Goal: Transaction & Acquisition: Purchase product/service

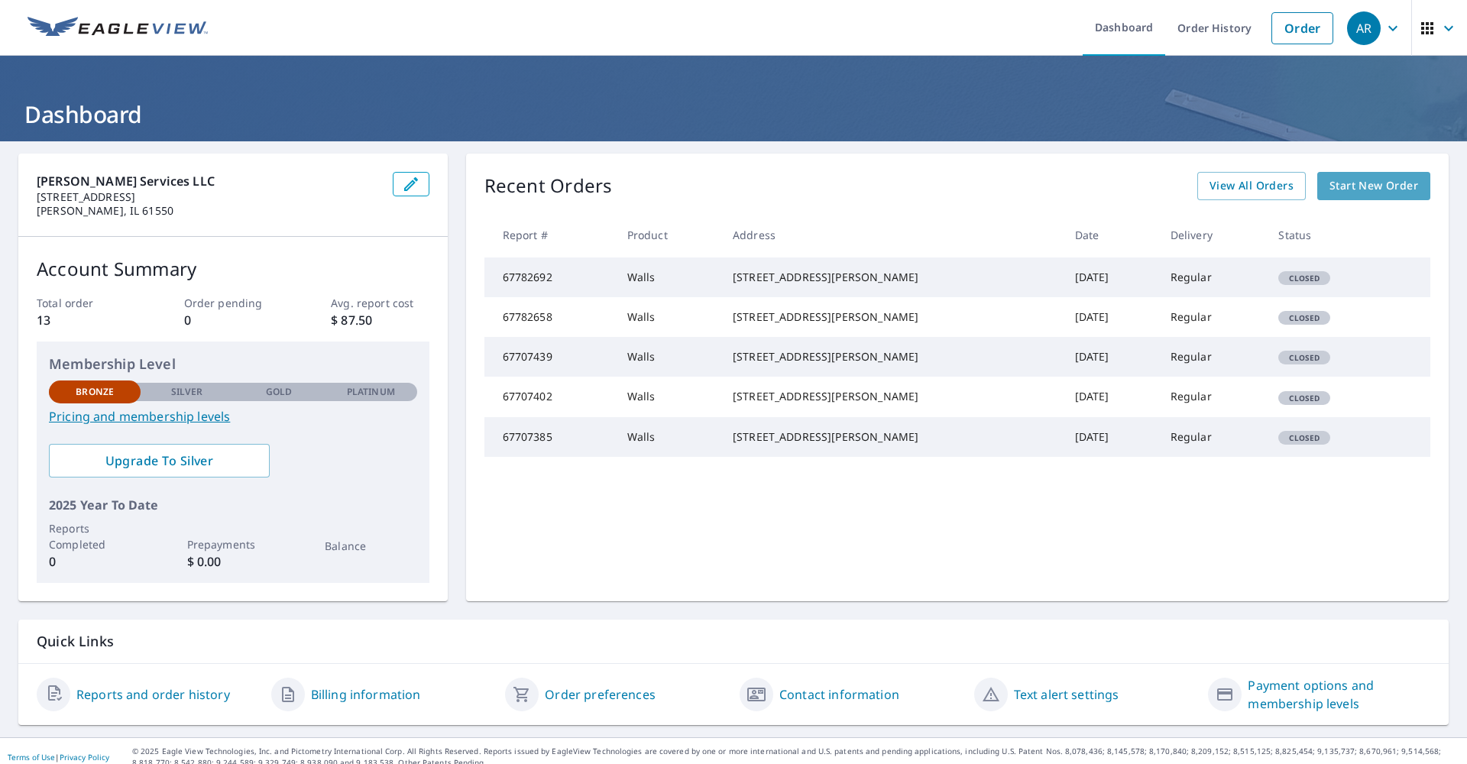
click at [1352, 184] on span "Start New Order" at bounding box center [1374, 186] width 89 height 19
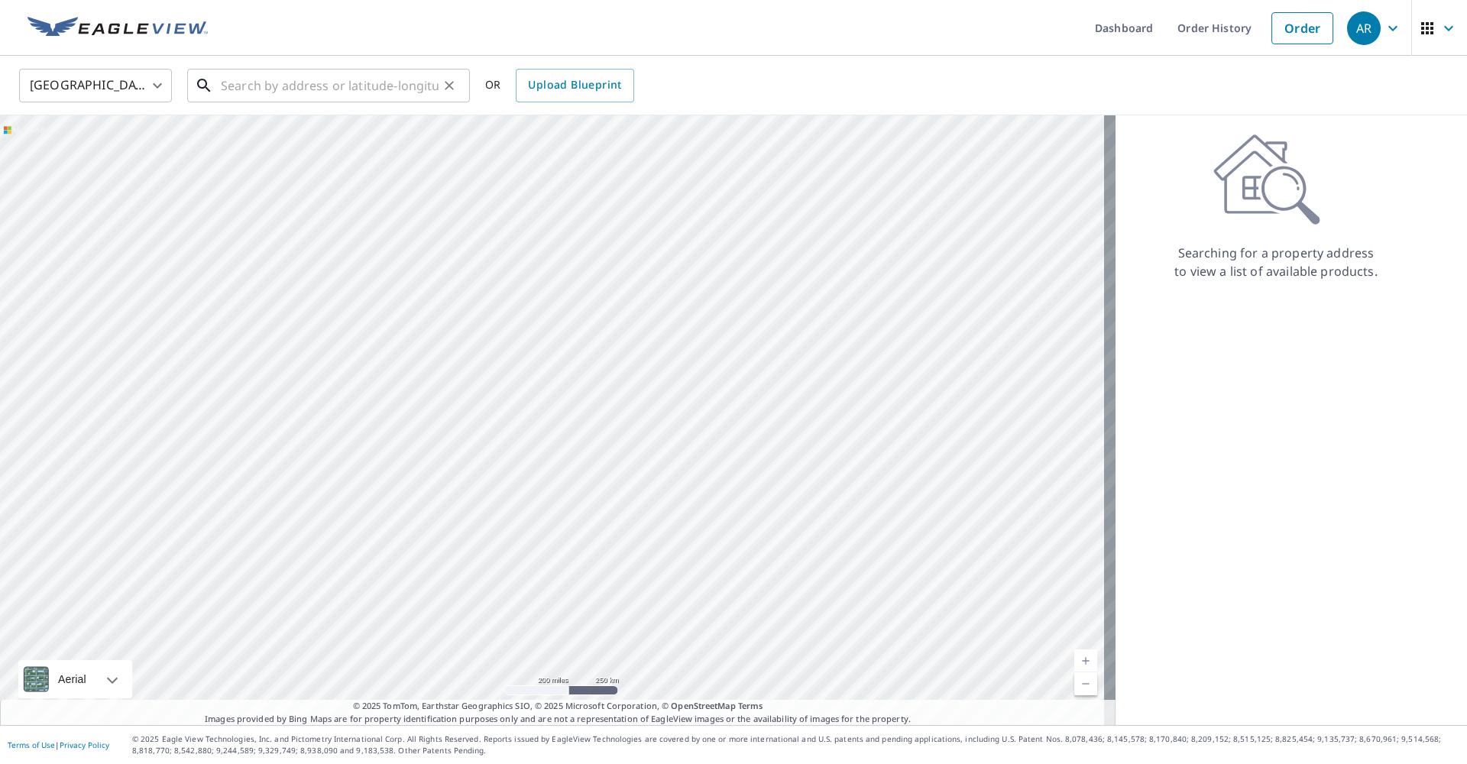
click at [339, 92] on input "text" at bounding box center [330, 85] width 218 height 43
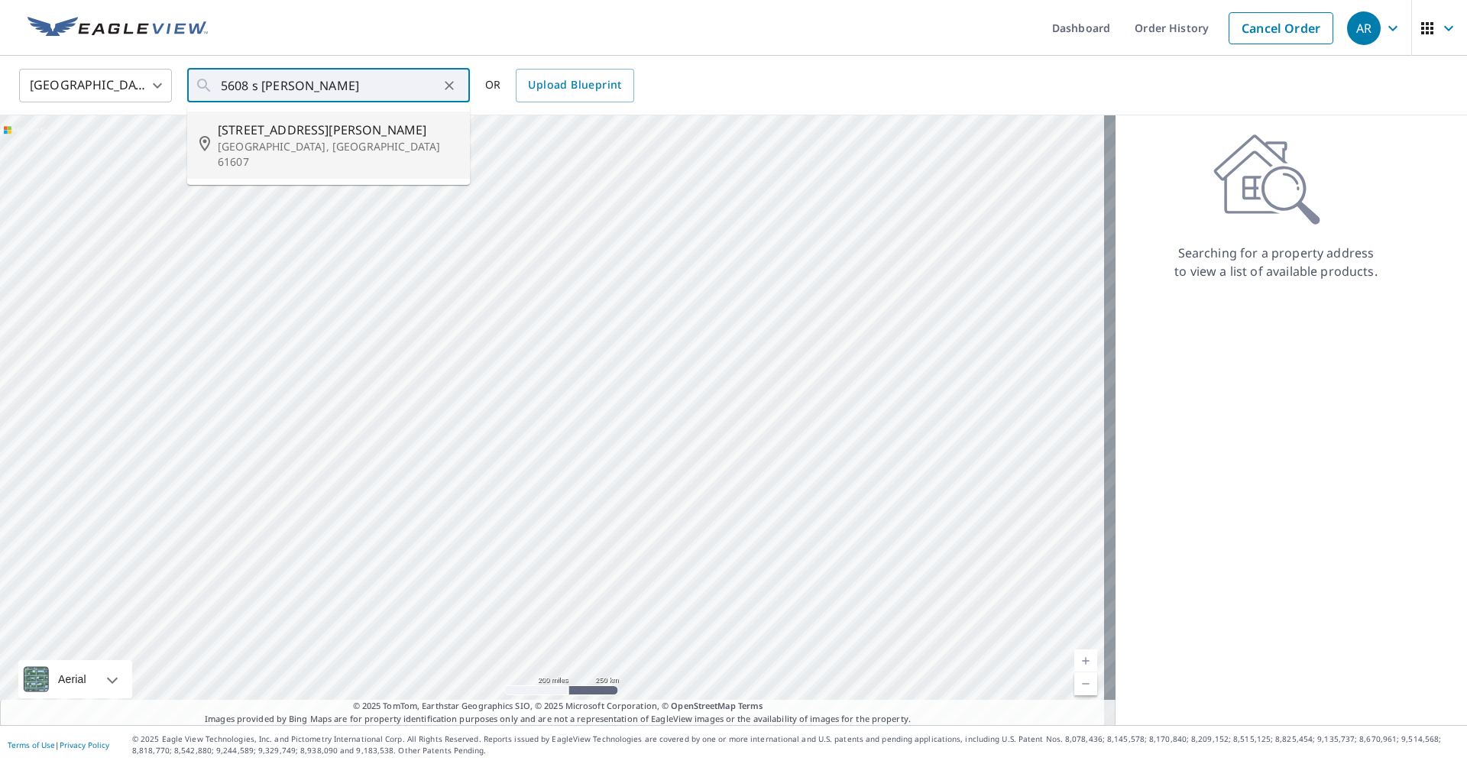
type input "[STREET_ADDRESS][PERSON_NAME]"
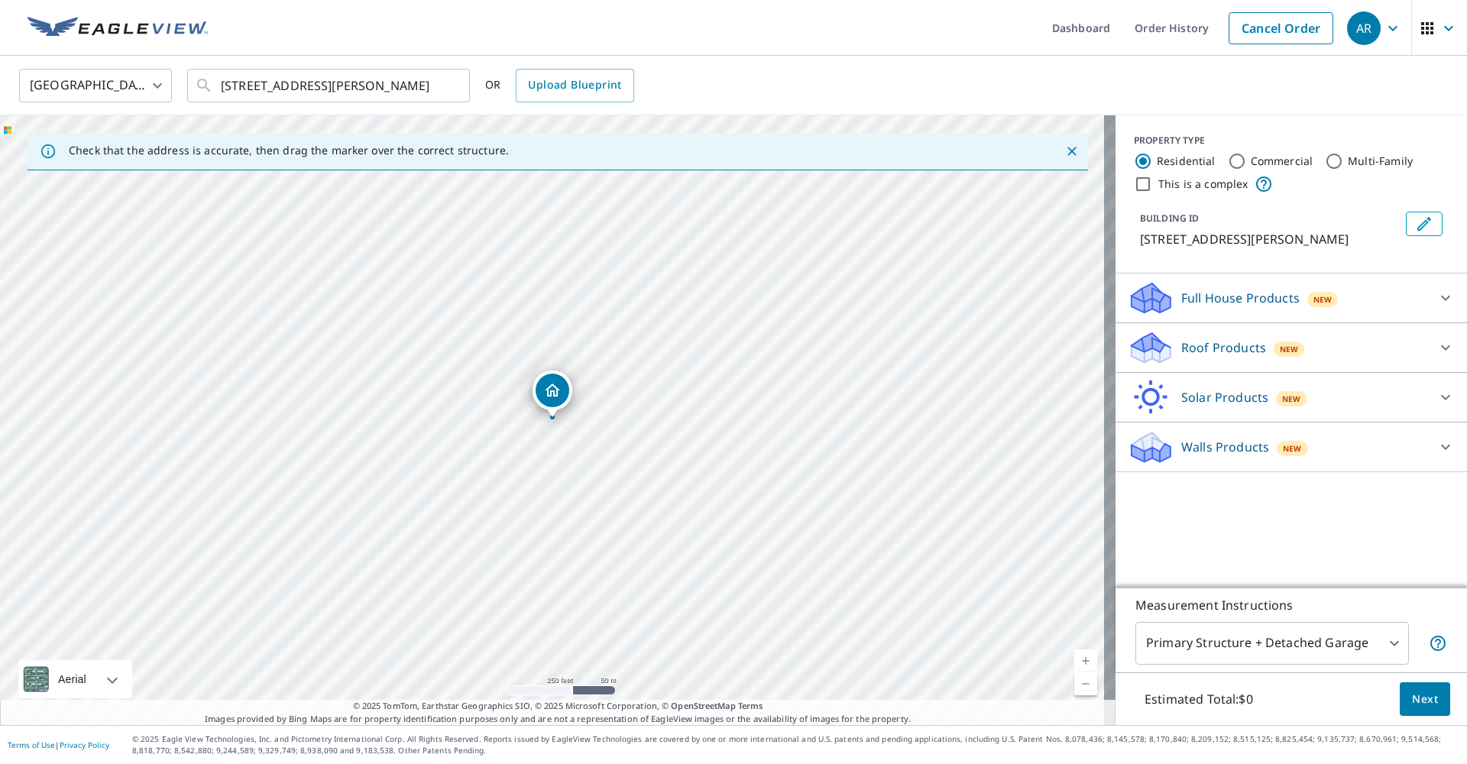
click at [1209, 448] on p "Walls Products" at bounding box center [1226, 447] width 88 height 18
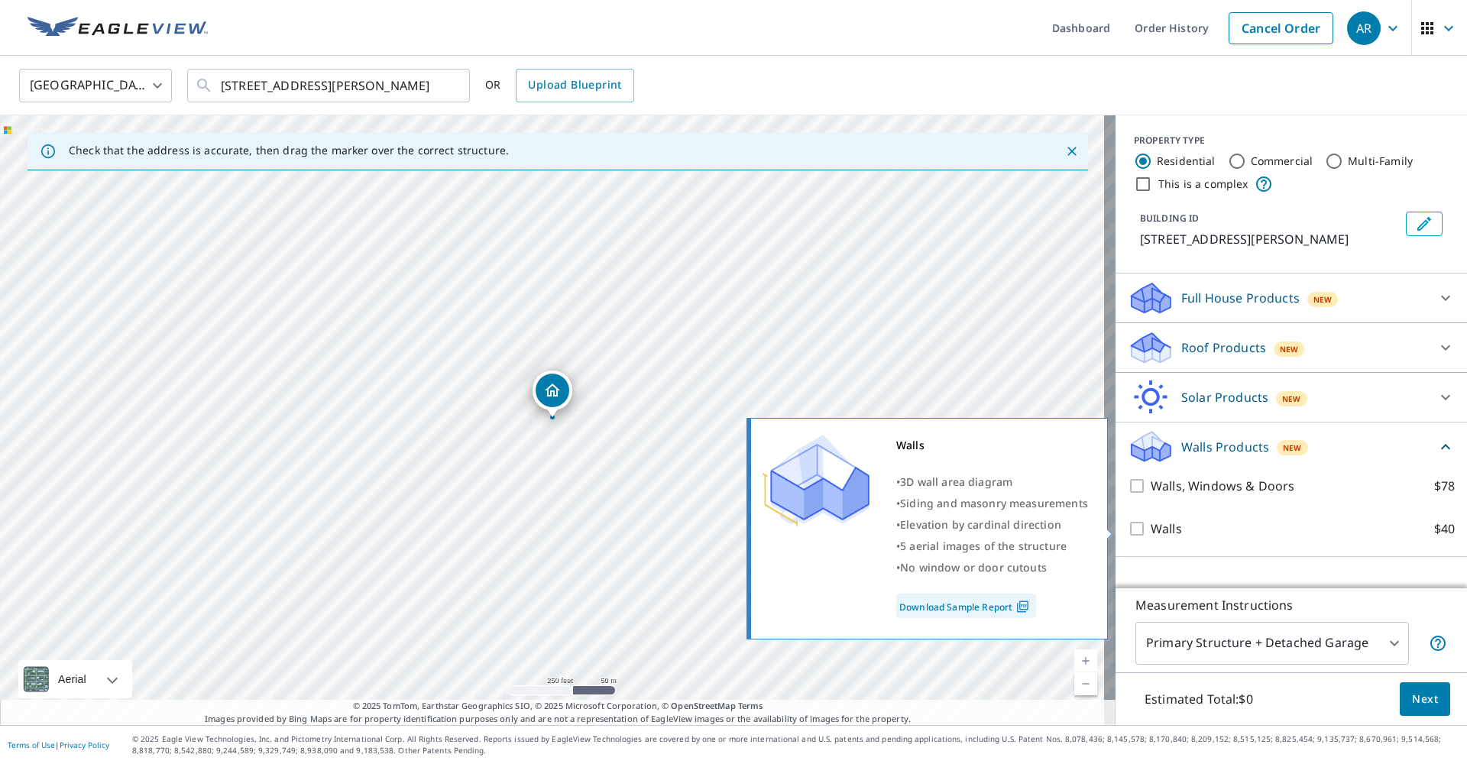
click at [1151, 528] on p "Walls" at bounding box center [1166, 529] width 31 height 18
click at [1143, 528] on input "Walls $40" at bounding box center [1139, 529] width 23 height 18
checkbox input "true"
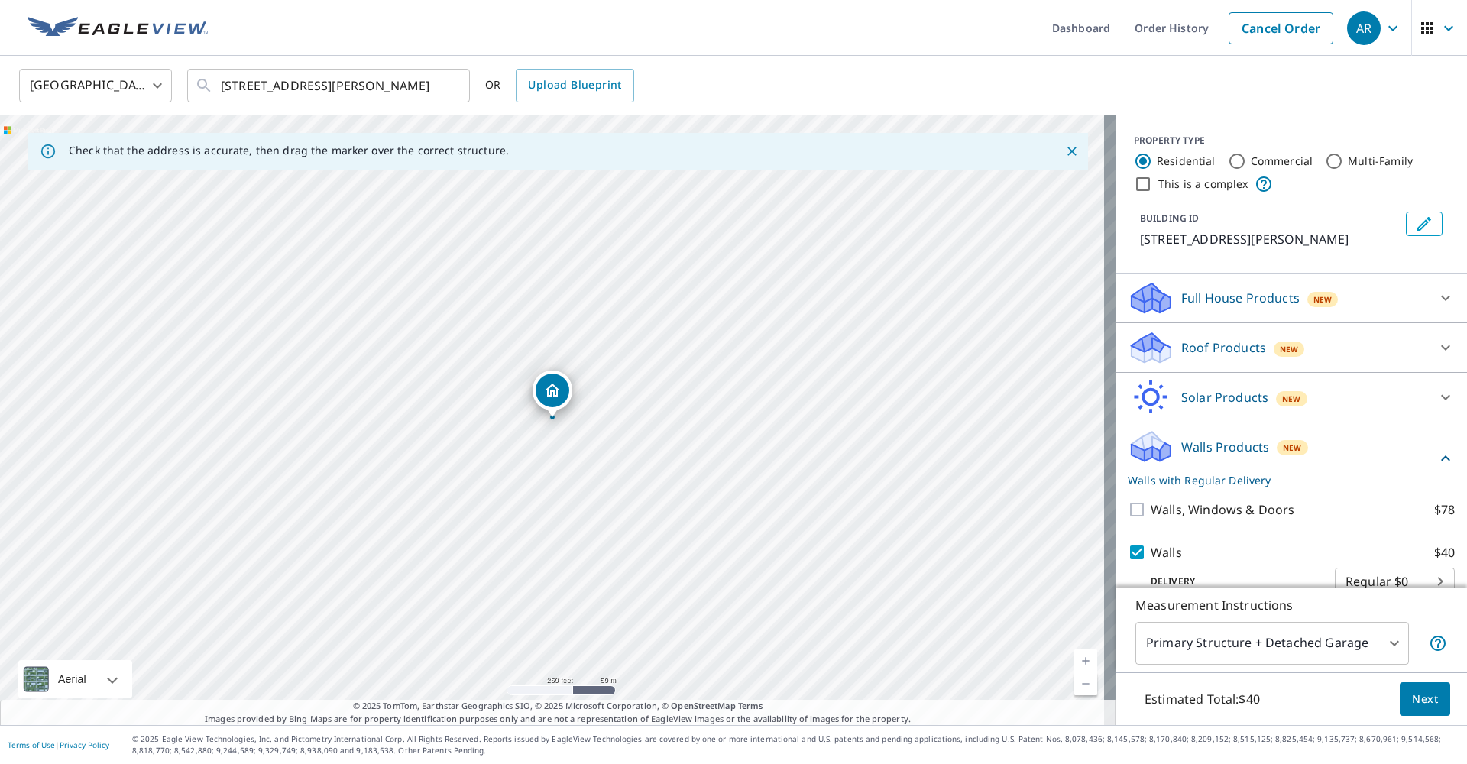
click at [1380, 644] on body "AR AR Dashboard Order History Cancel Order AR United States US ​ 5608 S Matt Co…" at bounding box center [733, 382] width 1467 height 764
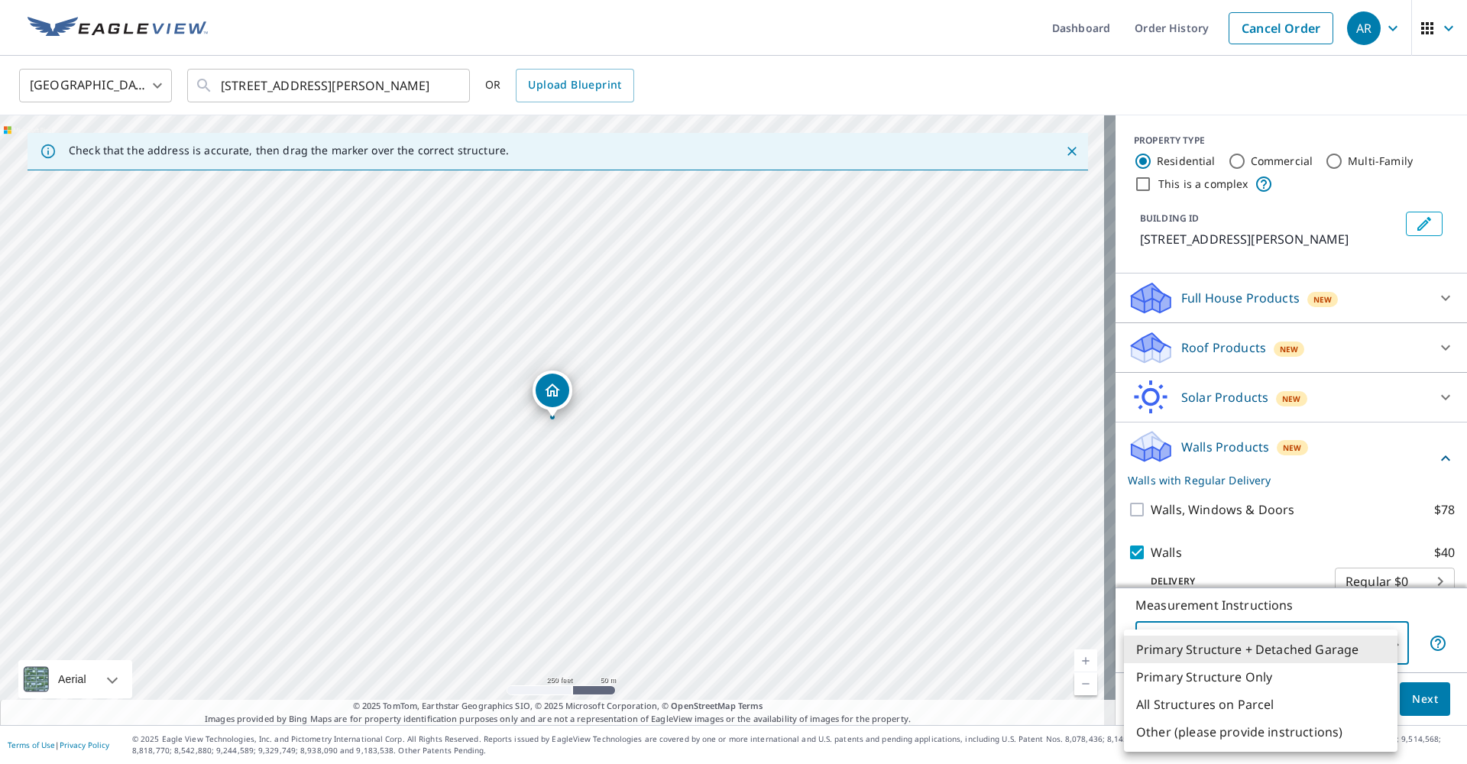
click at [1380, 644] on li "Primary Structure + Detached Garage" at bounding box center [1261, 650] width 274 height 28
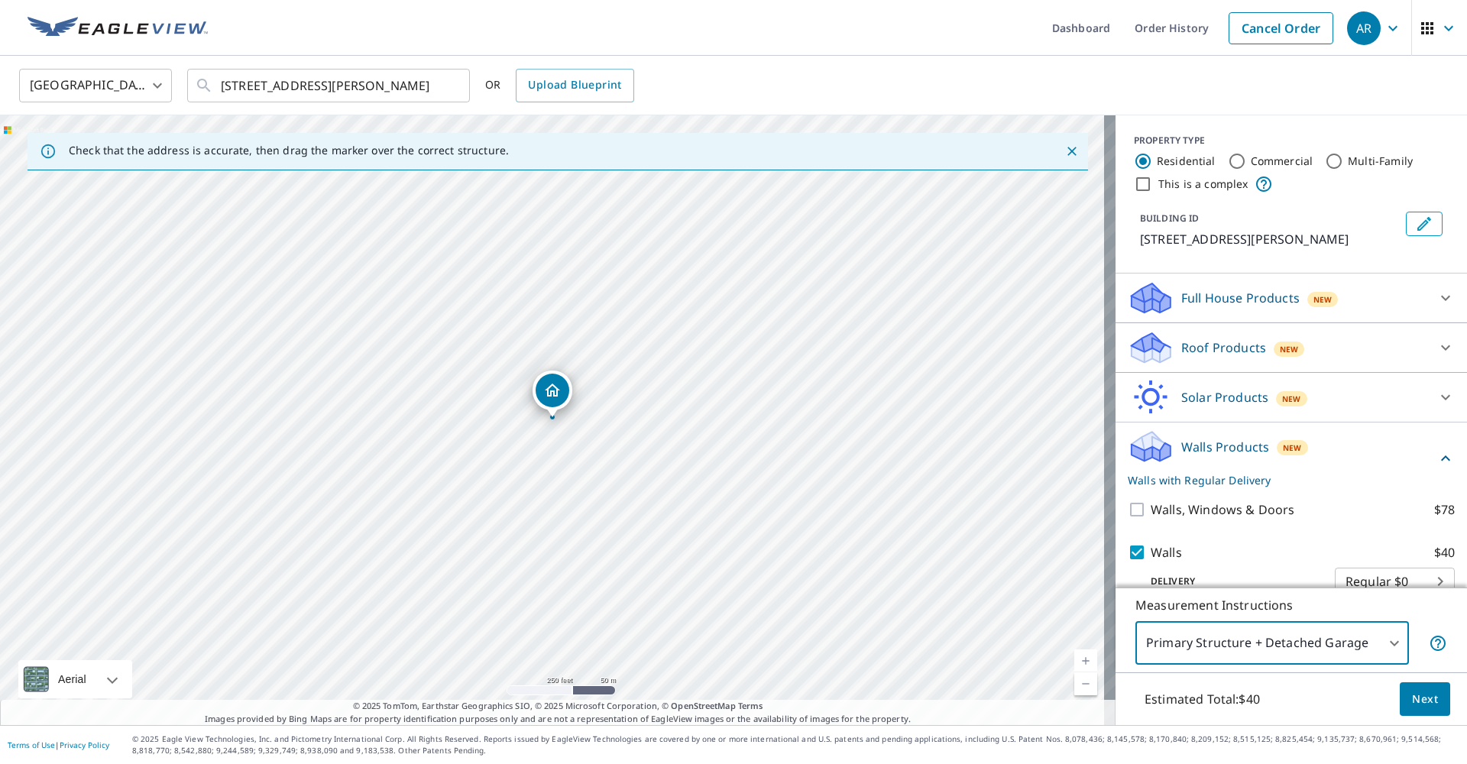
click at [1421, 697] on span "Next" at bounding box center [1425, 699] width 26 height 19
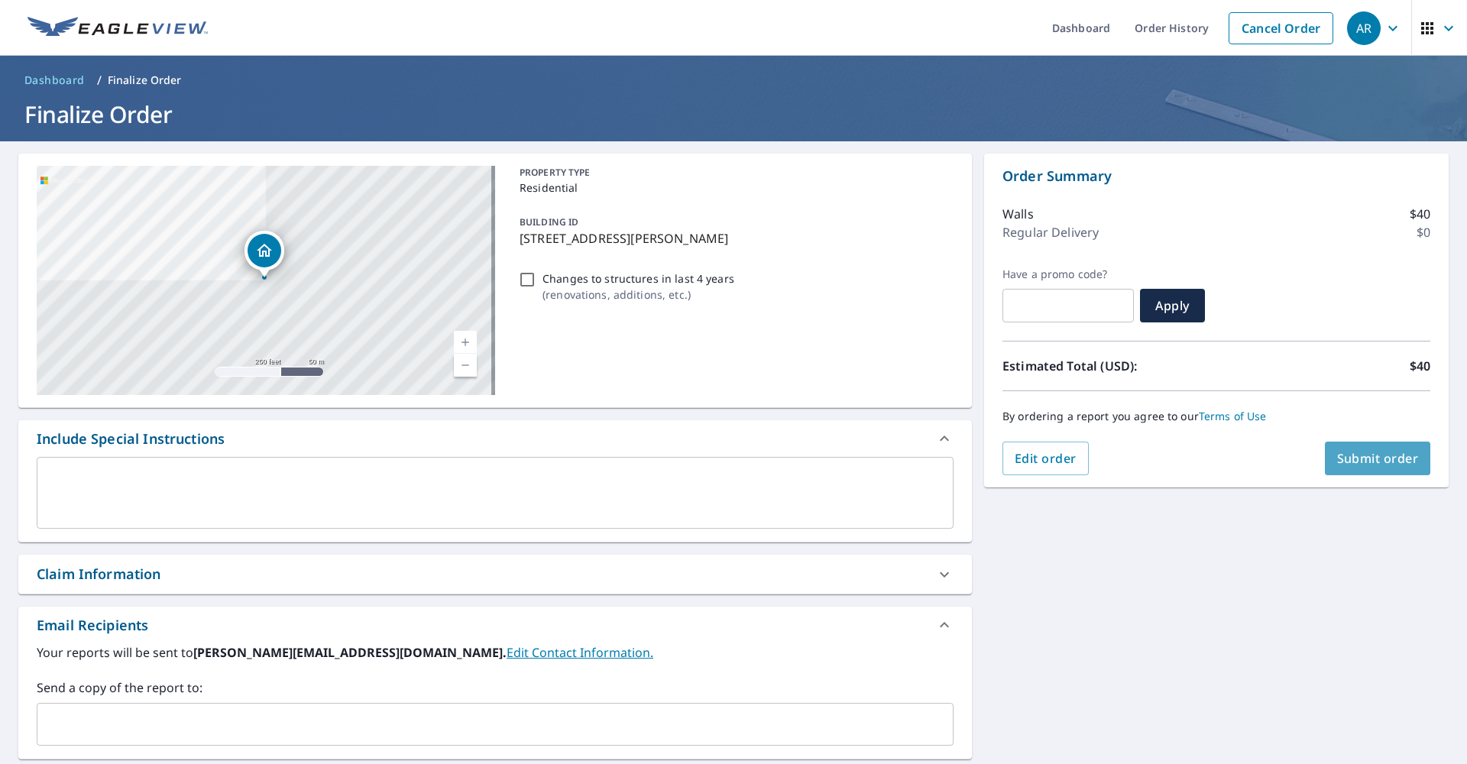
click at [1370, 460] on span "Submit order" at bounding box center [1379, 458] width 82 height 17
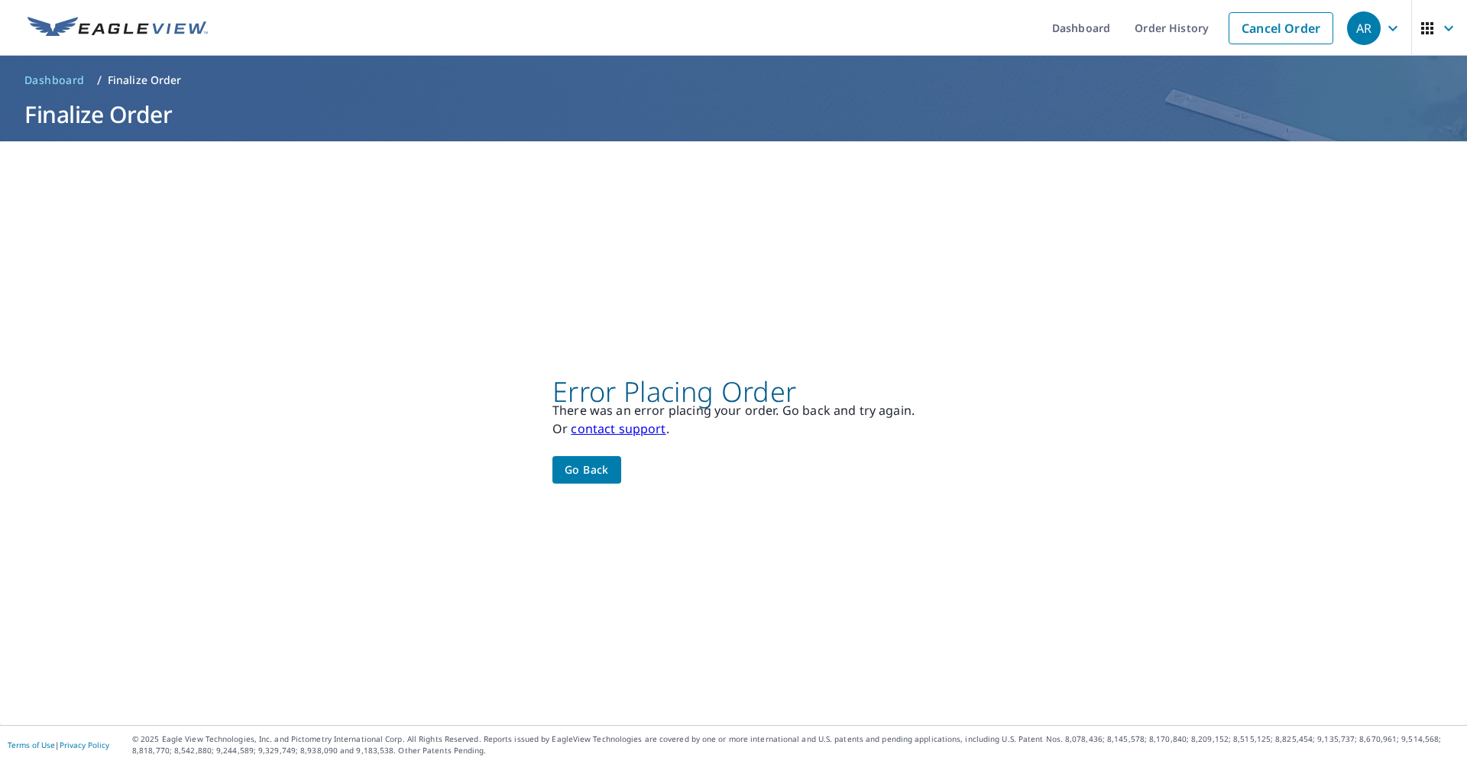
click at [597, 433] on link "contact support" at bounding box center [618, 428] width 95 height 17
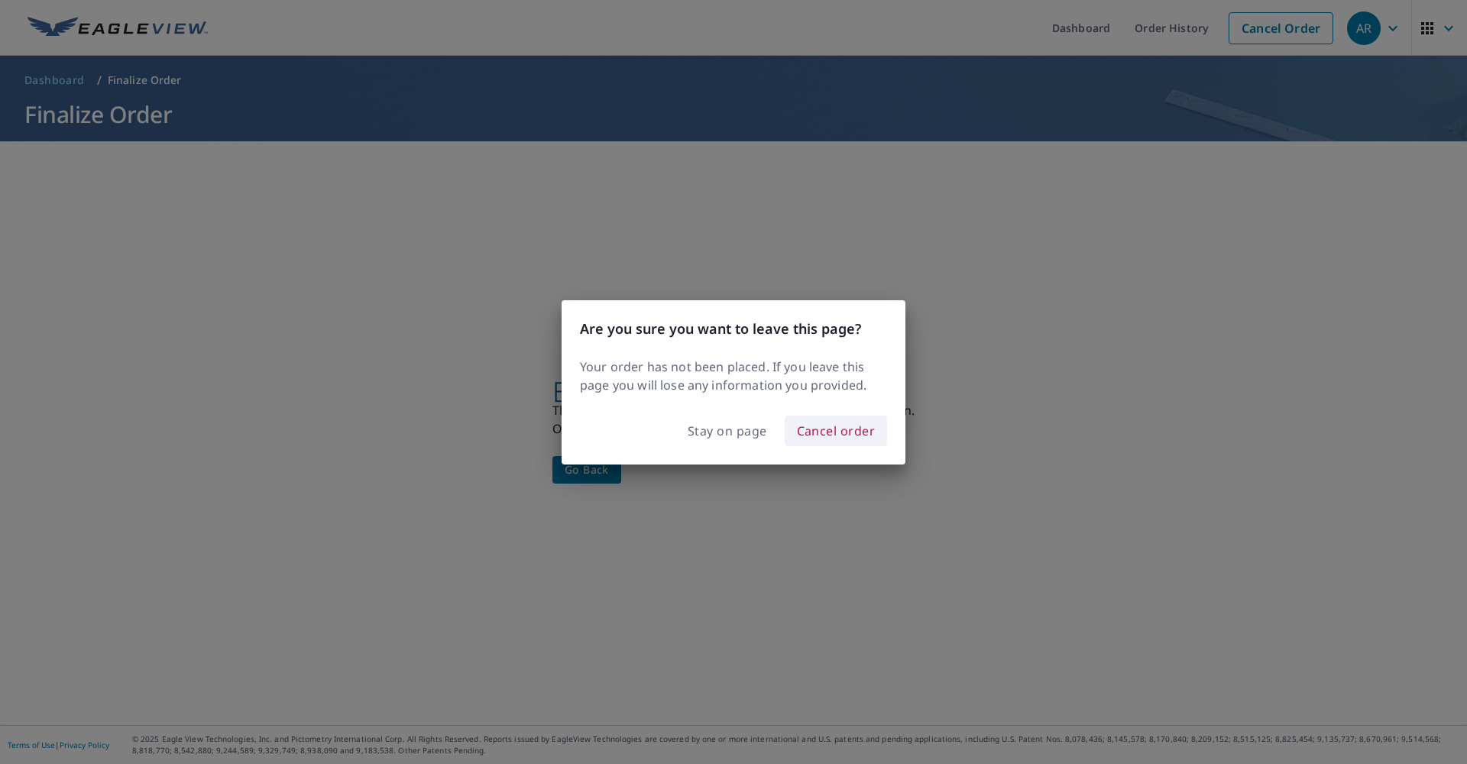
click at [851, 436] on span "Cancel order" at bounding box center [836, 430] width 79 height 21
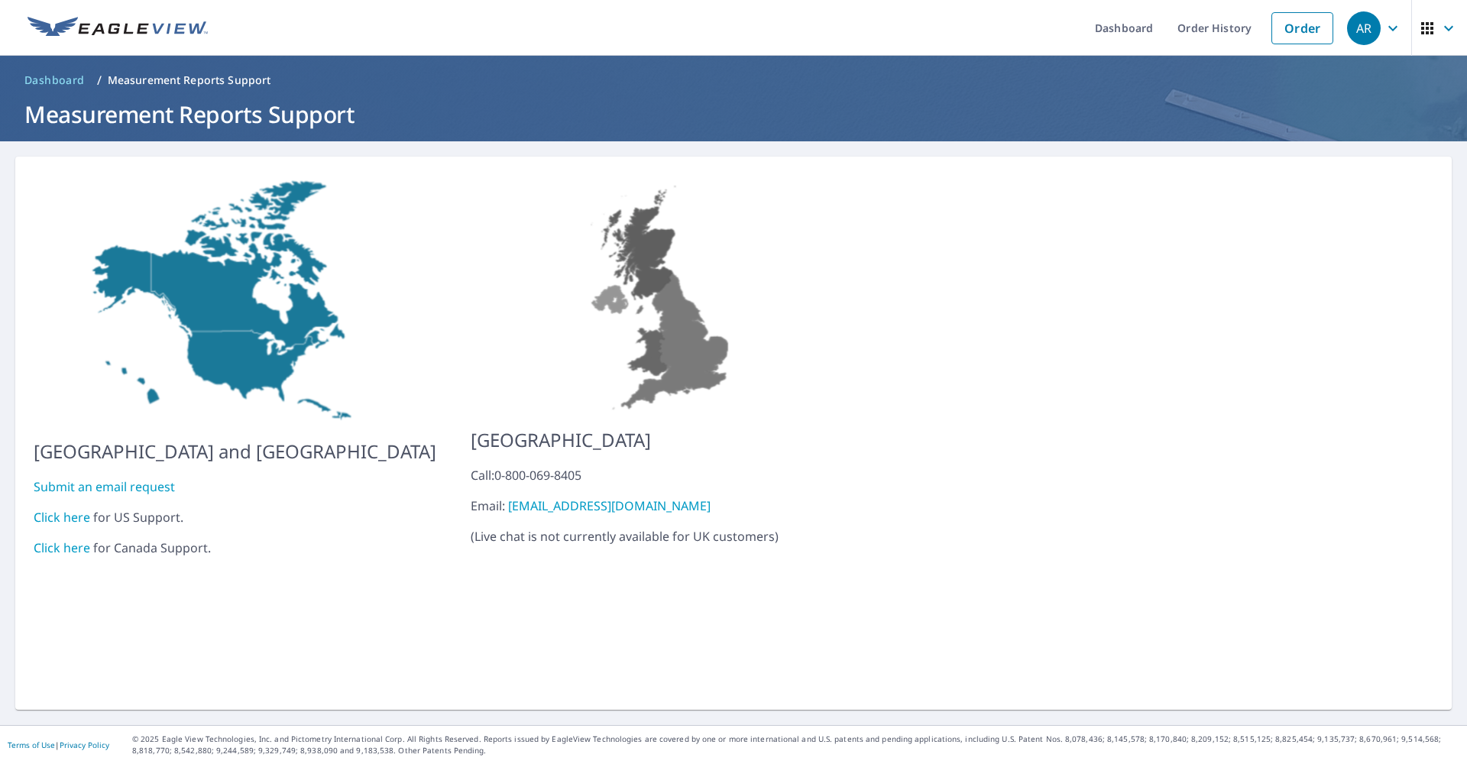
click at [77, 511] on link "Click here" at bounding box center [62, 517] width 57 height 17
click at [105, 478] on link "Submit an email request" at bounding box center [104, 486] width 141 height 17
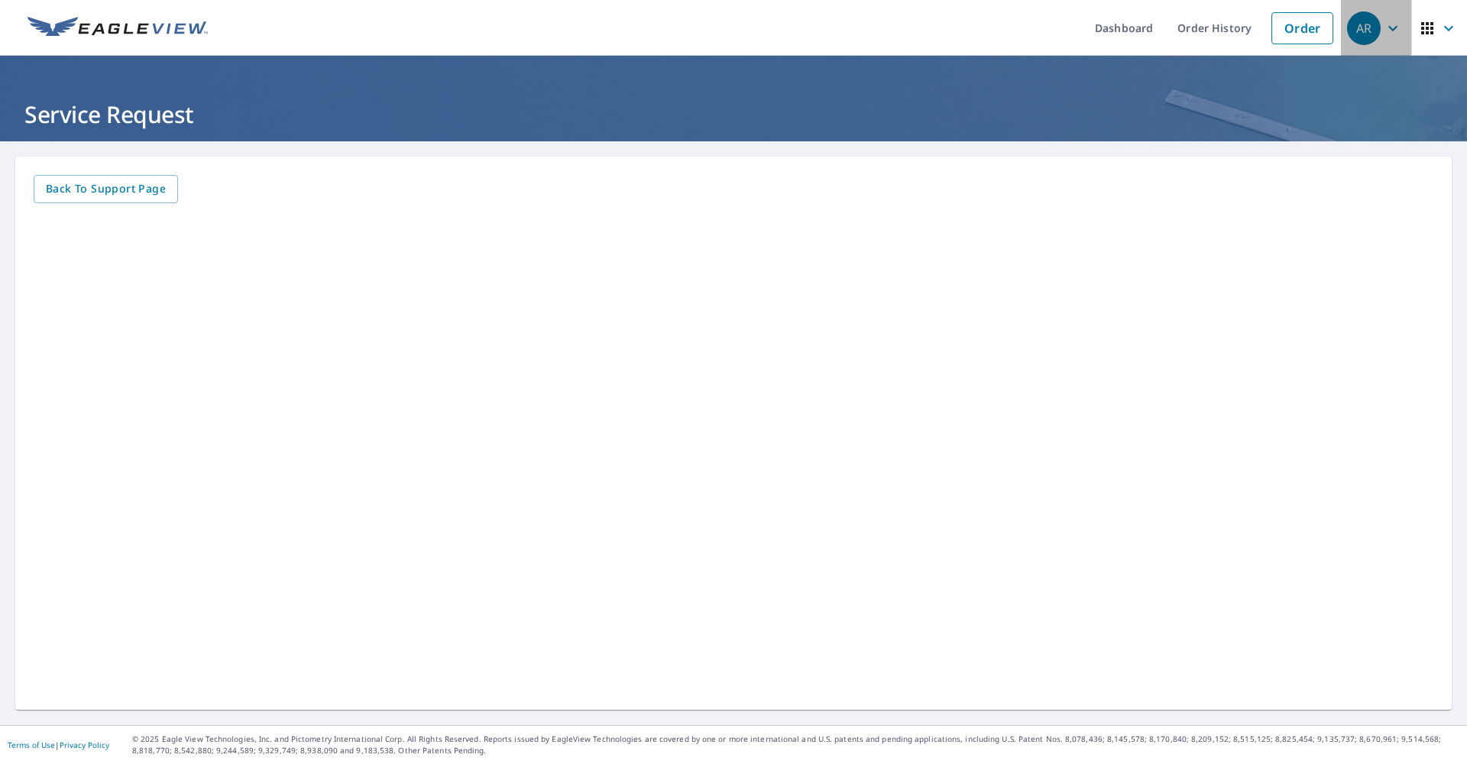
click at [1384, 28] on icon "button" at bounding box center [1393, 28] width 18 height 18
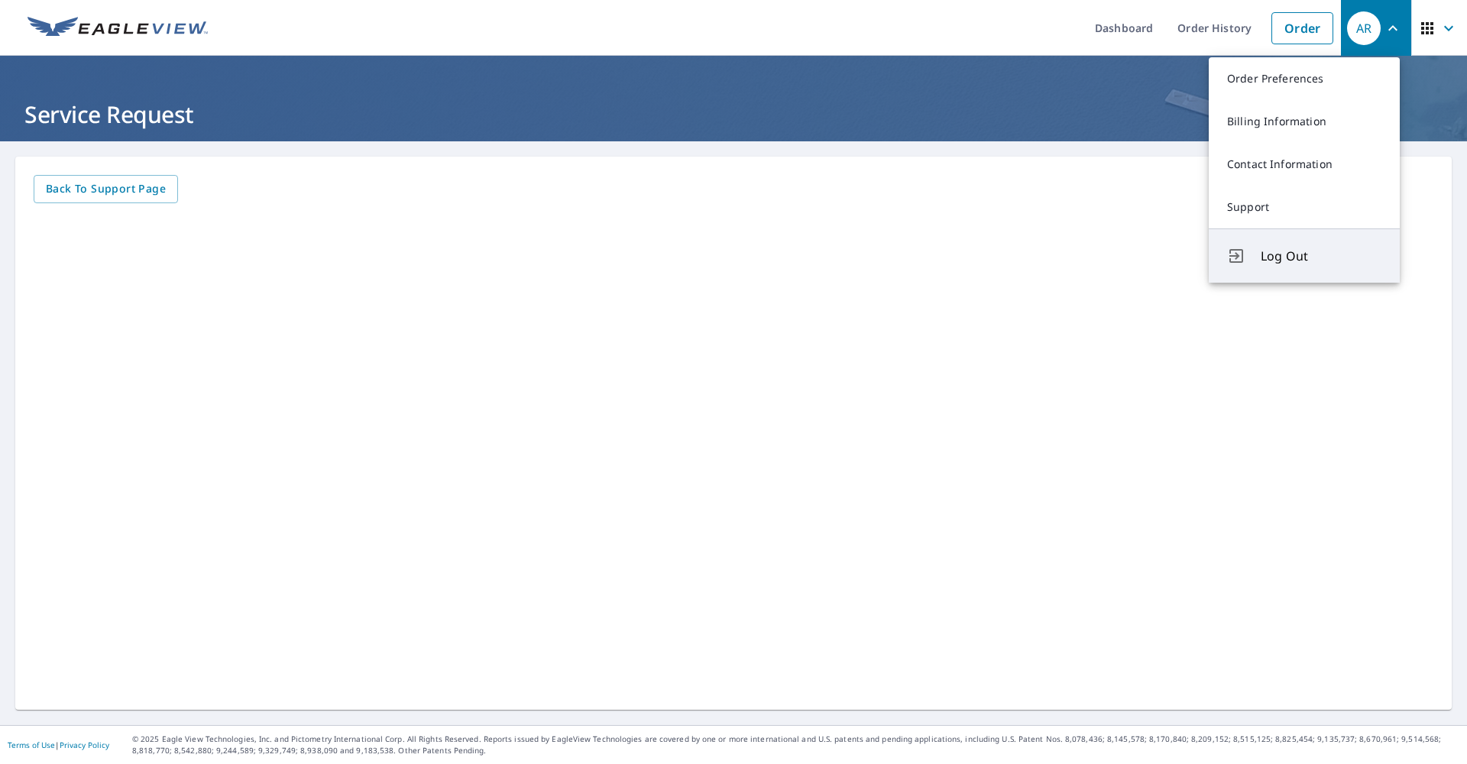
click at [1290, 251] on span "Log Out" at bounding box center [1321, 256] width 121 height 18
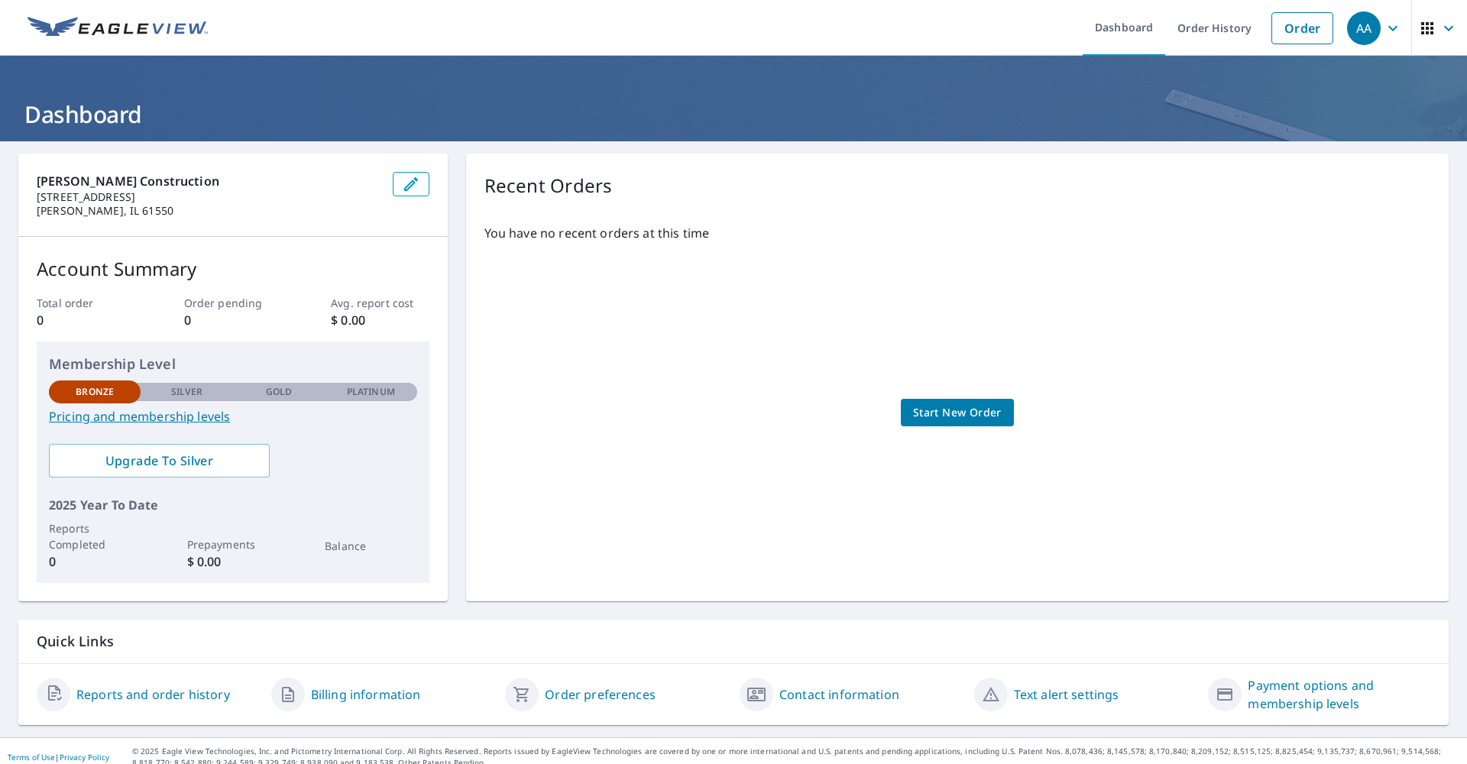
click at [1386, 33] on icon "button" at bounding box center [1393, 28] width 18 height 18
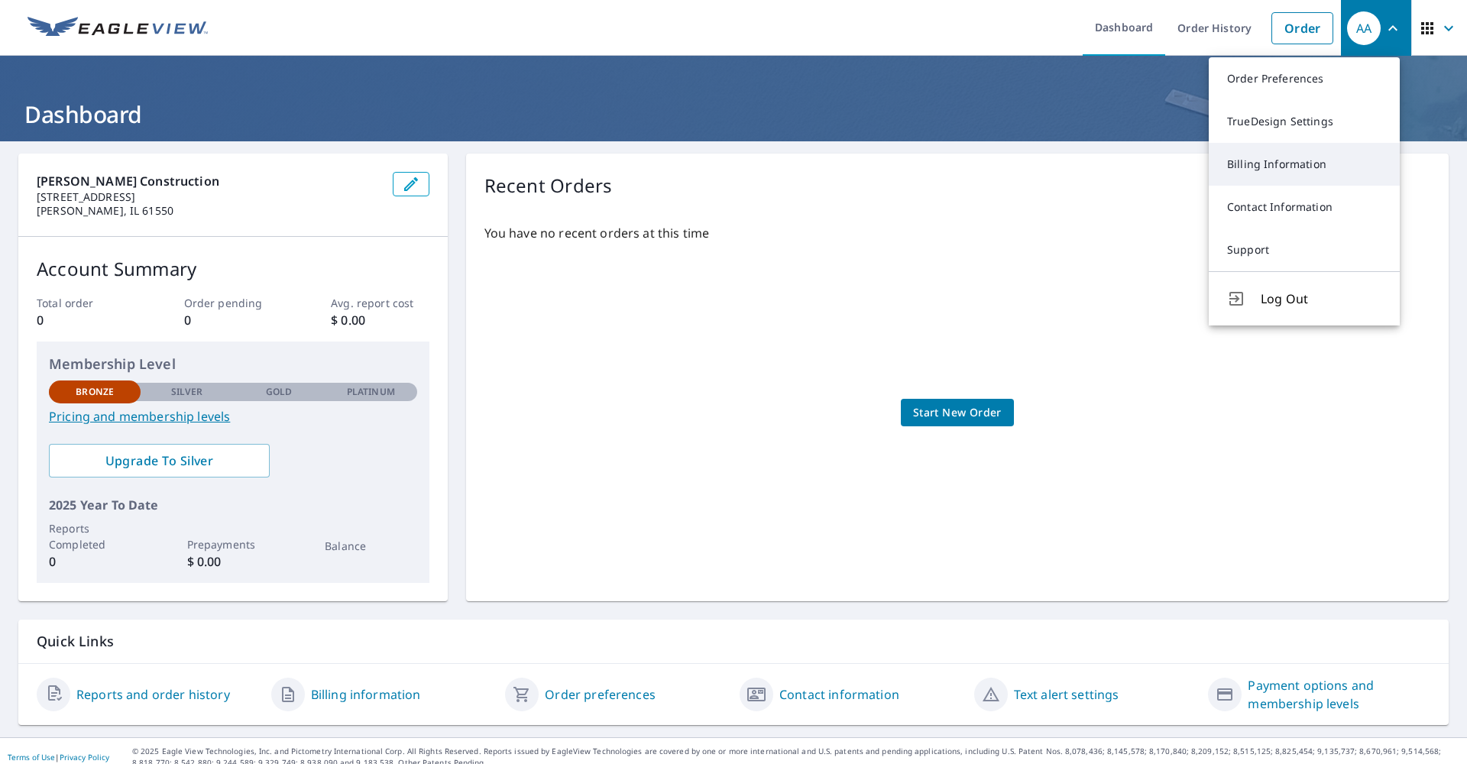
click at [1316, 151] on link "Billing Information" at bounding box center [1304, 164] width 191 height 43
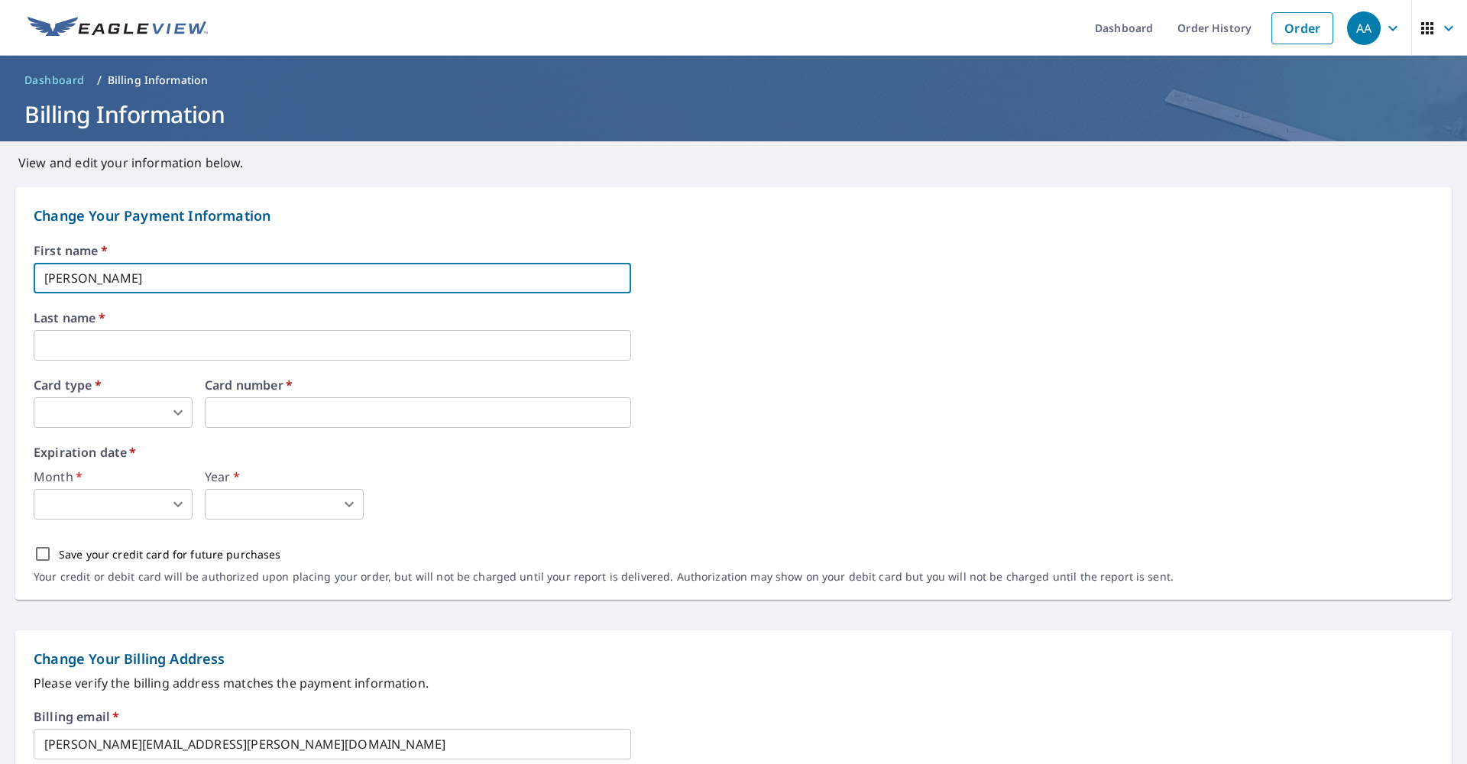
type input "[PERSON_NAME]"
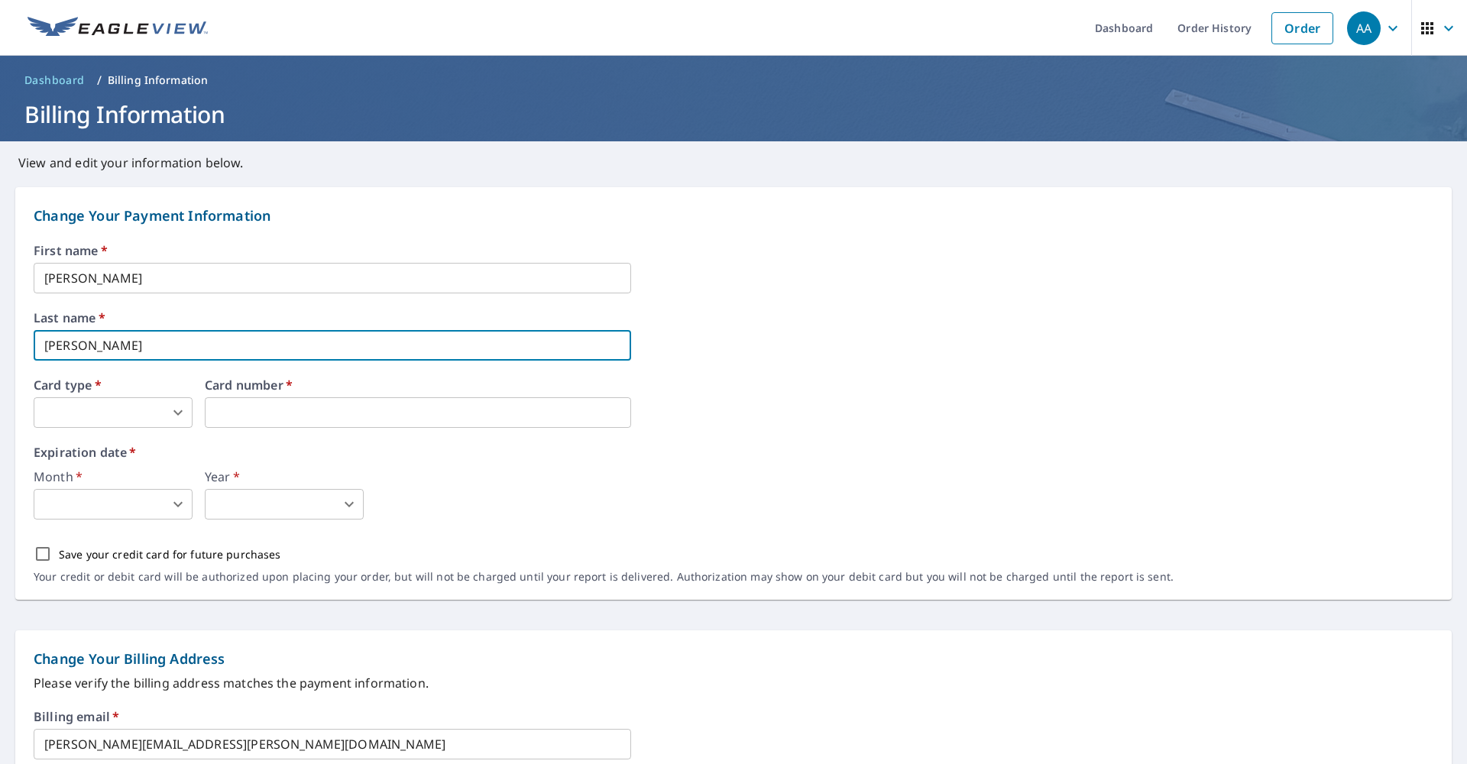
type input "[PERSON_NAME]"
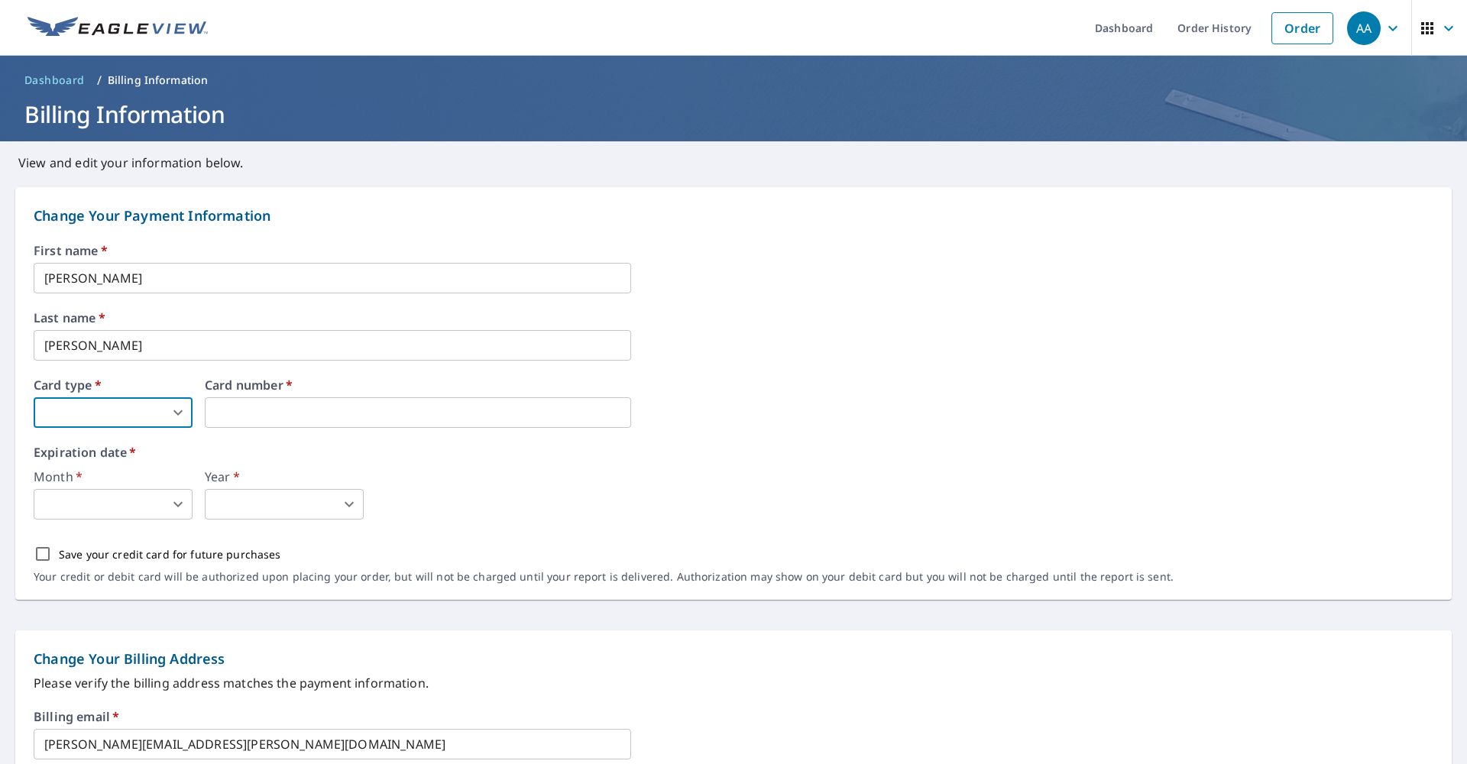
click at [167, 420] on body "AA AA Dashboard Order History Order AA Dashboard / Billing Information Billing …" at bounding box center [733, 382] width 1467 height 764
click at [115, 501] on li "MasterCard" at bounding box center [113, 503] width 159 height 28
type input "3"
click at [319, 425] on iframe at bounding box center [418, 412] width 426 height 31
click at [148, 515] on body "AA AA Dashboard Order History Order AA Dashboard / Billing Information Billing …" at bounding box center [733, 382] width 1467 height 764
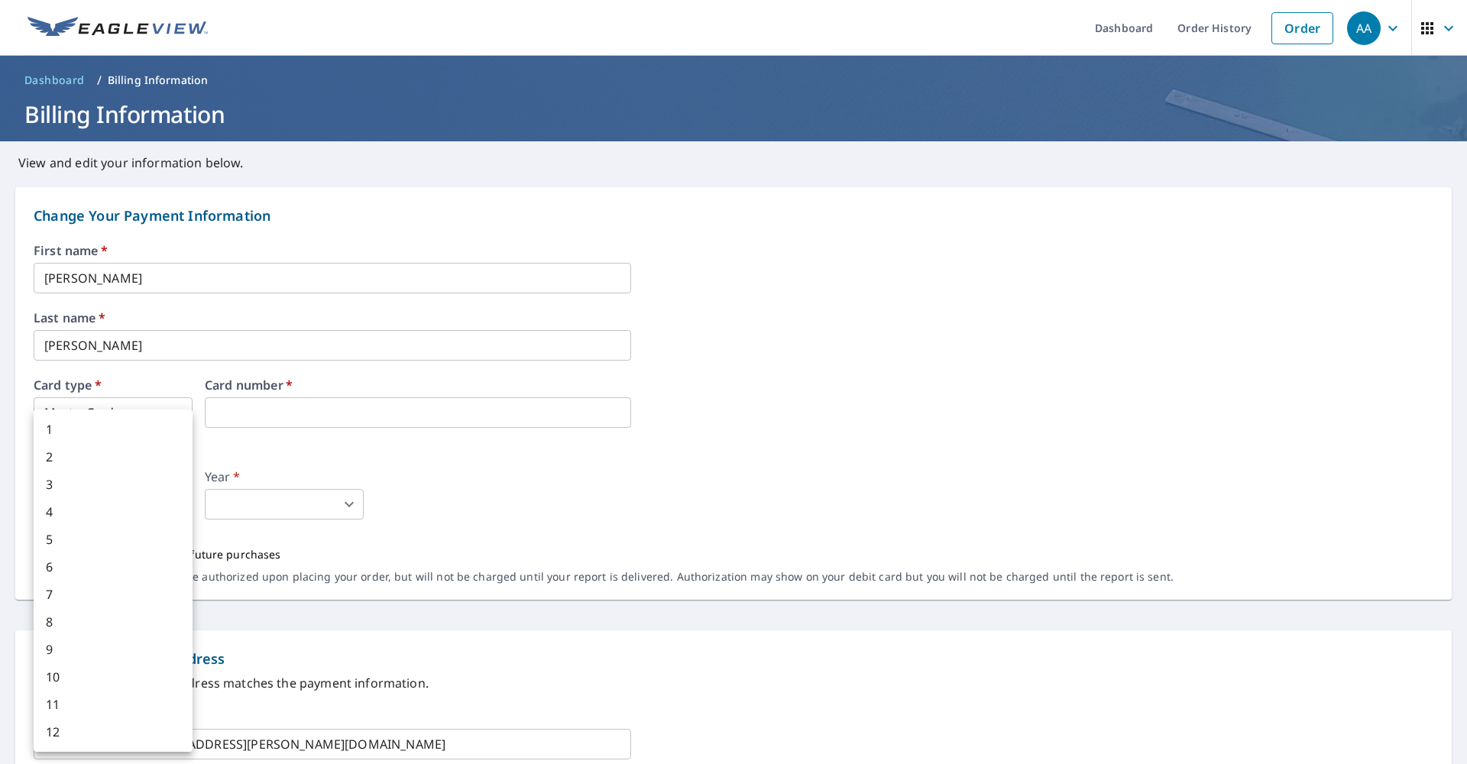
click at [68, 523] on li "4" at bounding box center [113, 512] width 159 height 28
type input "4"
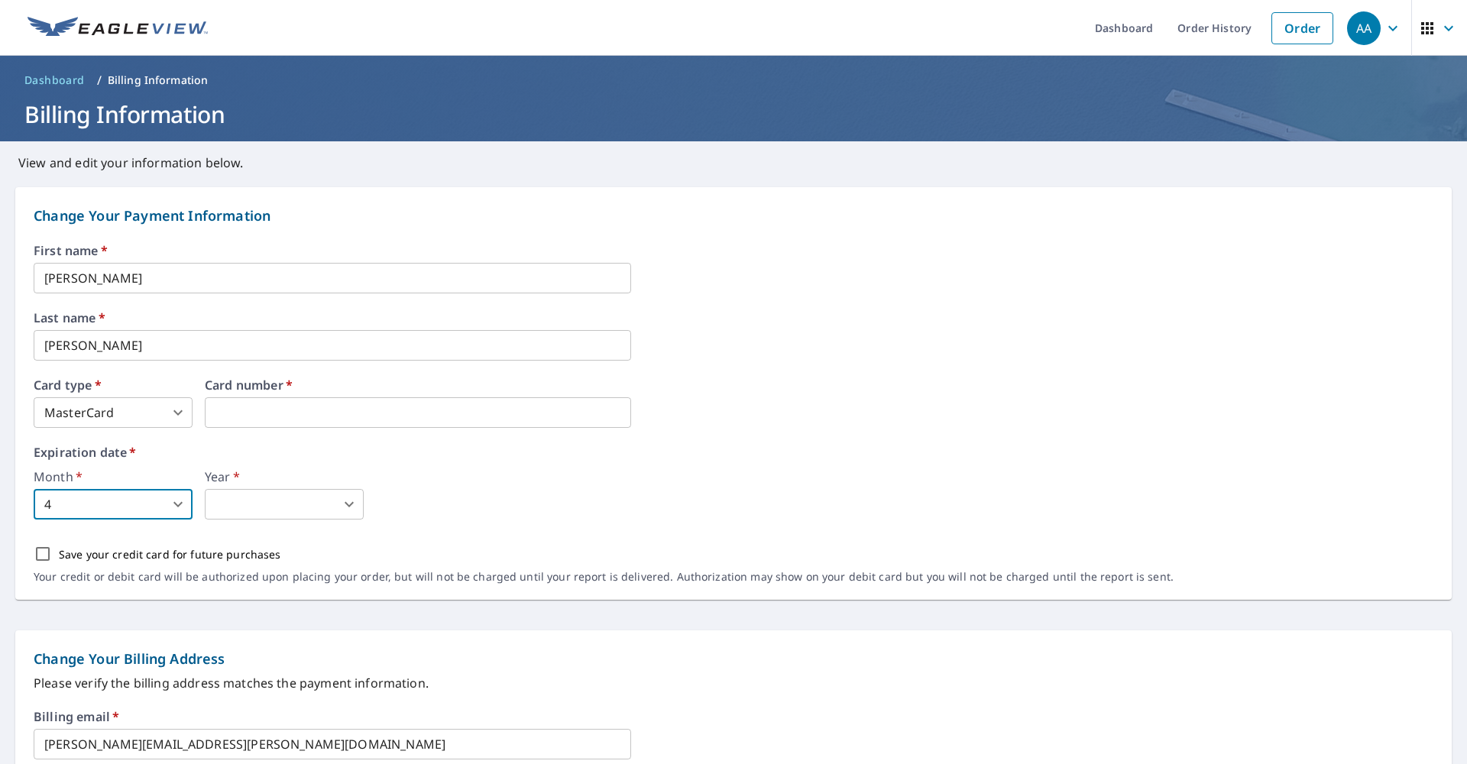
click at [332, 515] on body "AA AA Dashboard Order History Order AA Dashboard / Billing Information Billing …" at bounding box center [733, 382] width 1467 height 764
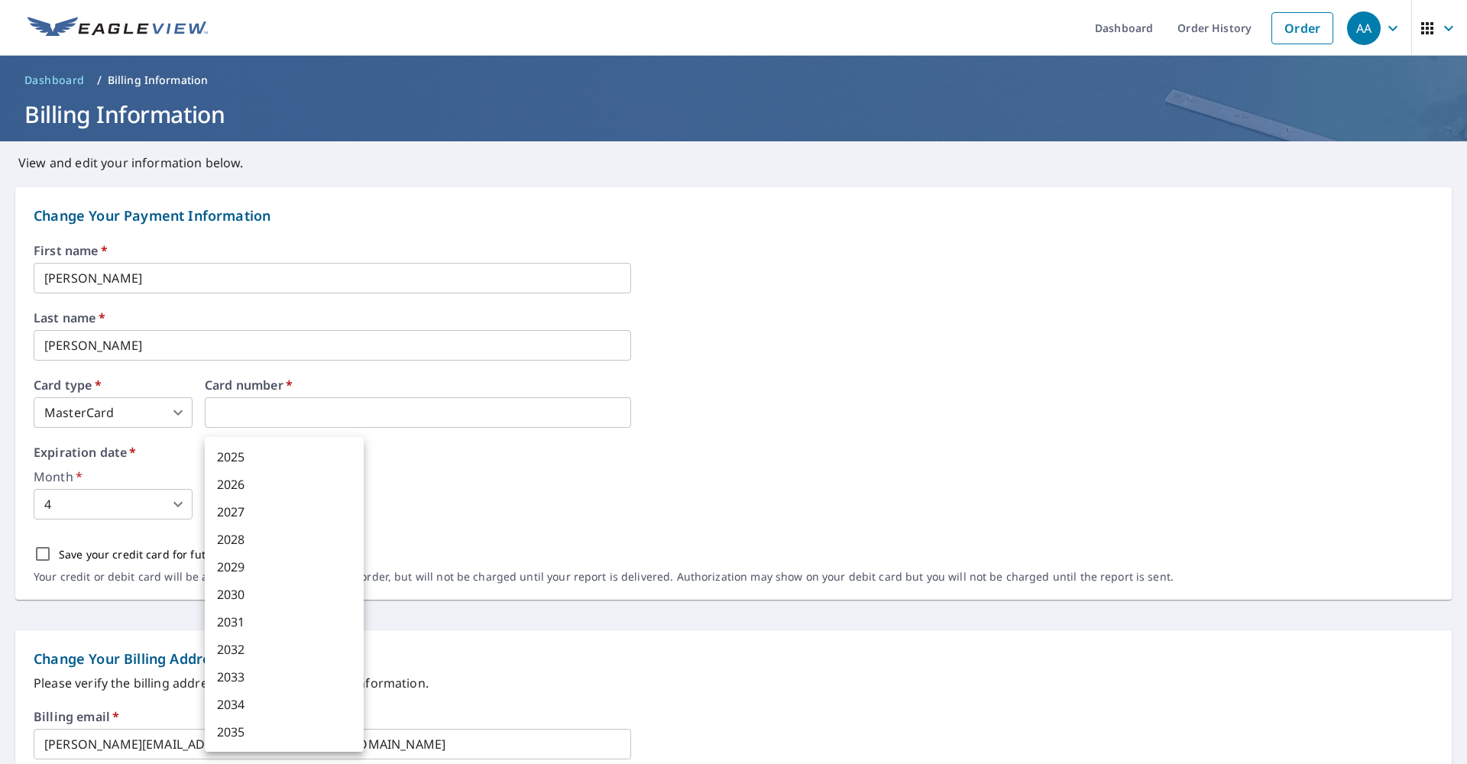
click at [281, 517] on li "2027" at bounding box center [284, 512] width 159 height 28
type input "2027"
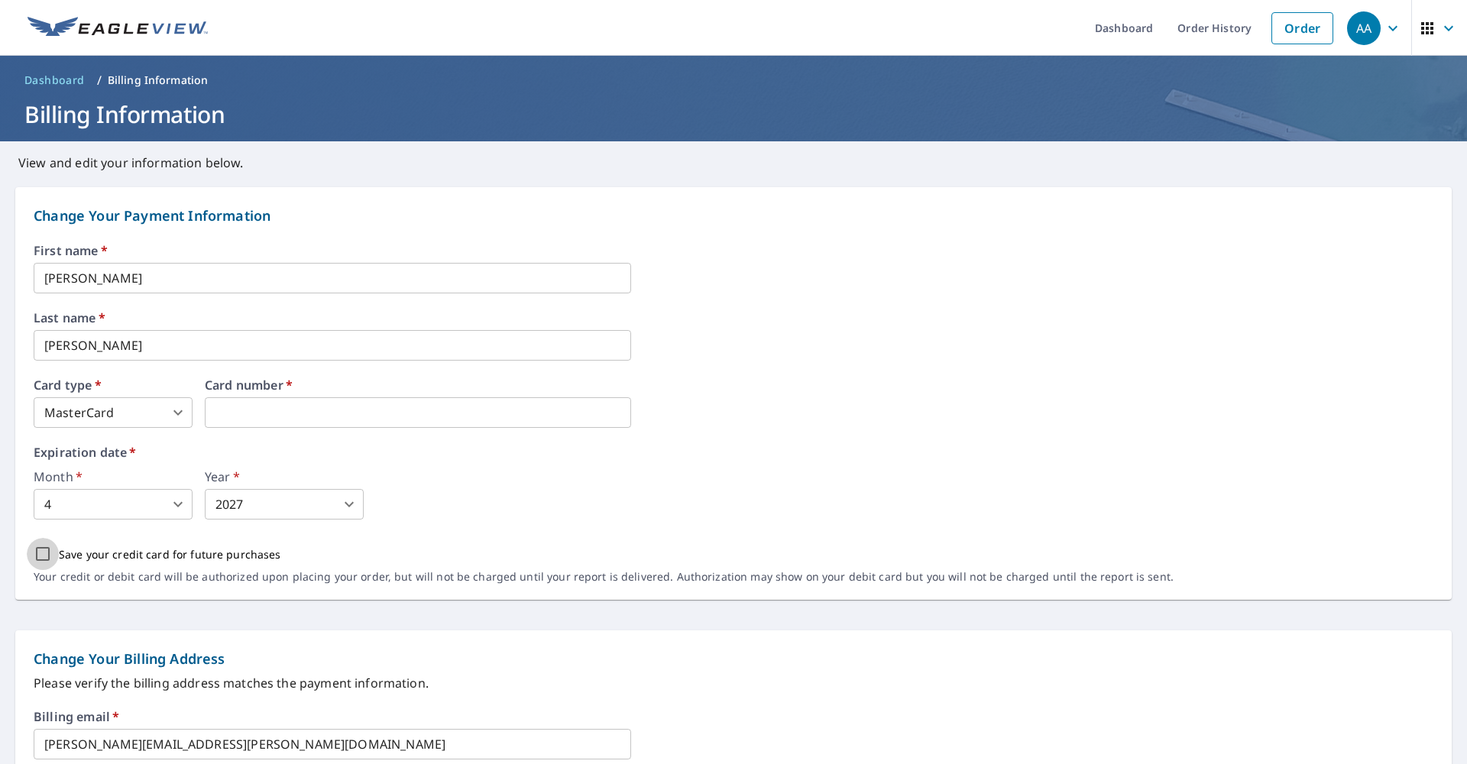
click at [43, 554] on input "Save your credit card for future purchases" at bounding box center [43, 554] width 32 height 32
checkbox input "true"
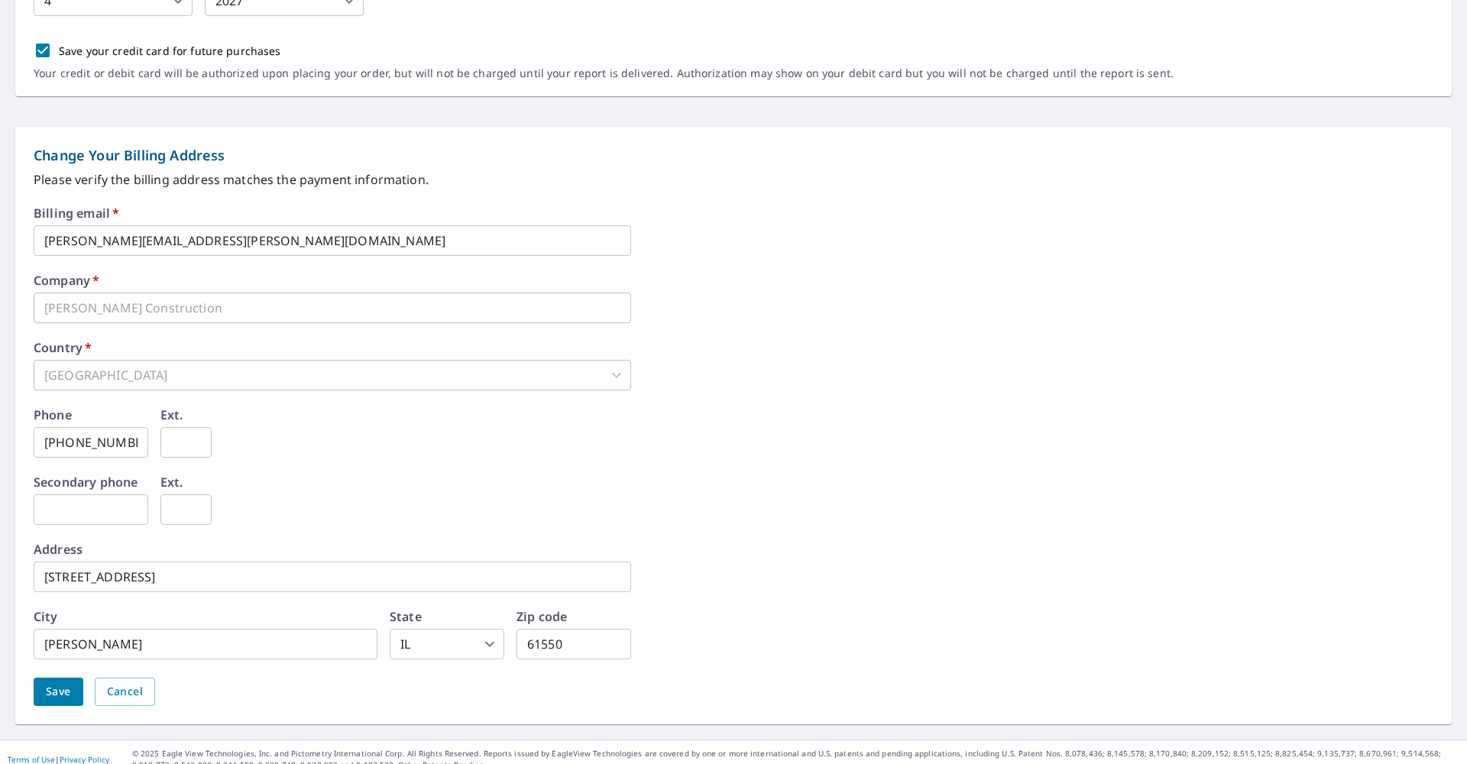
scroll to position [517, 0]
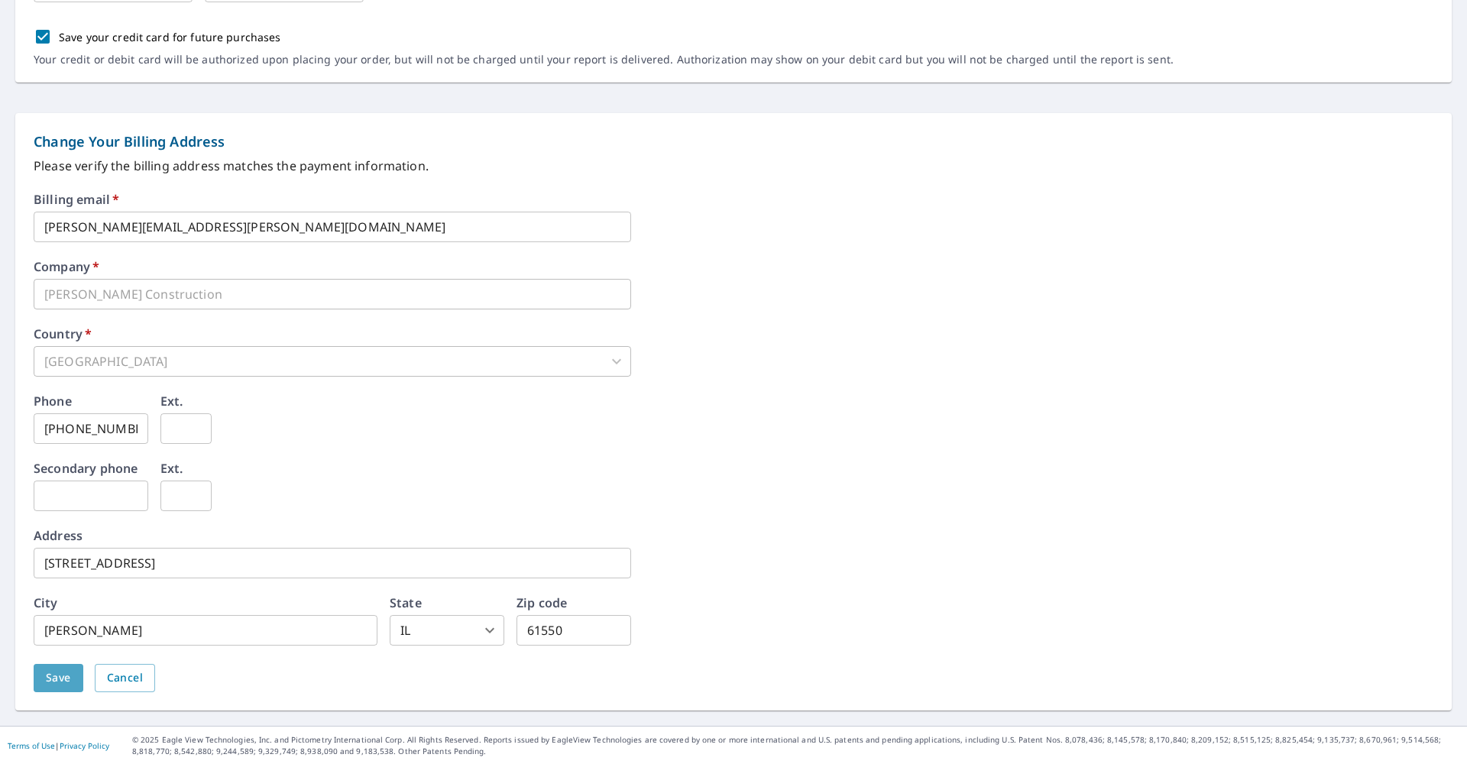
click at [56, 673] on span "Save" at bounding box center [58, 678] width 25 height 19
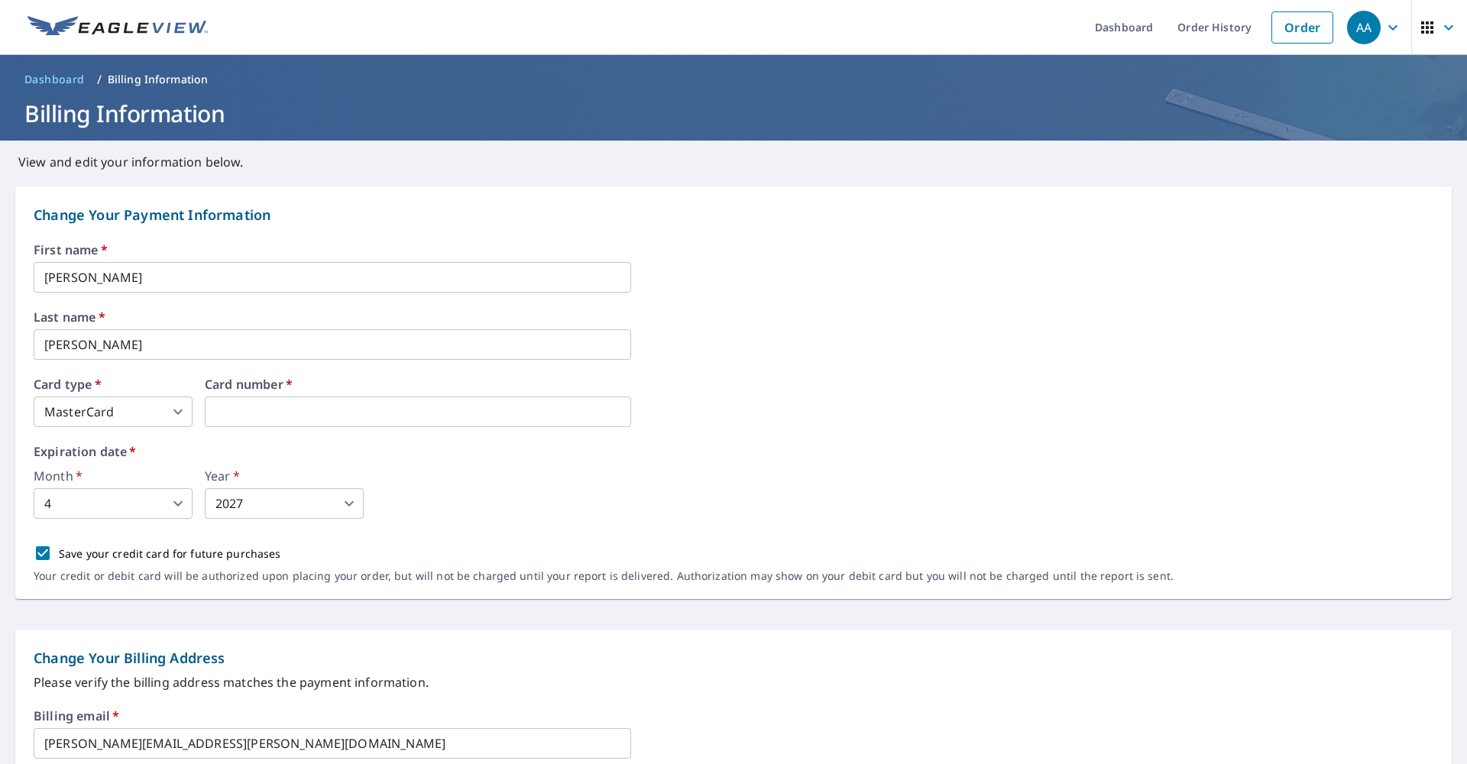
scroll to position [0, 0]
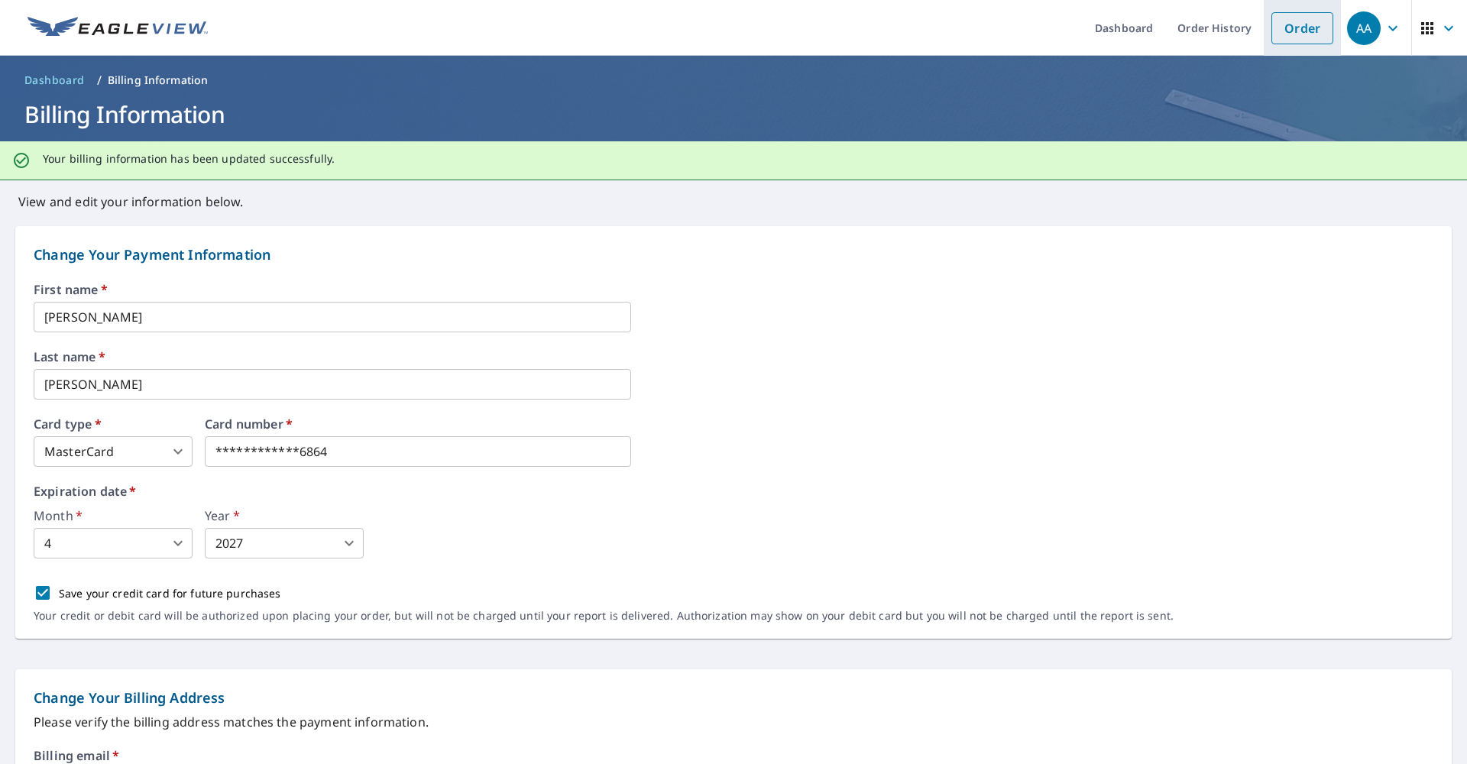
click at [1299, 35] on link "Order" at bounding box center [1303, 28] width 62 height 32
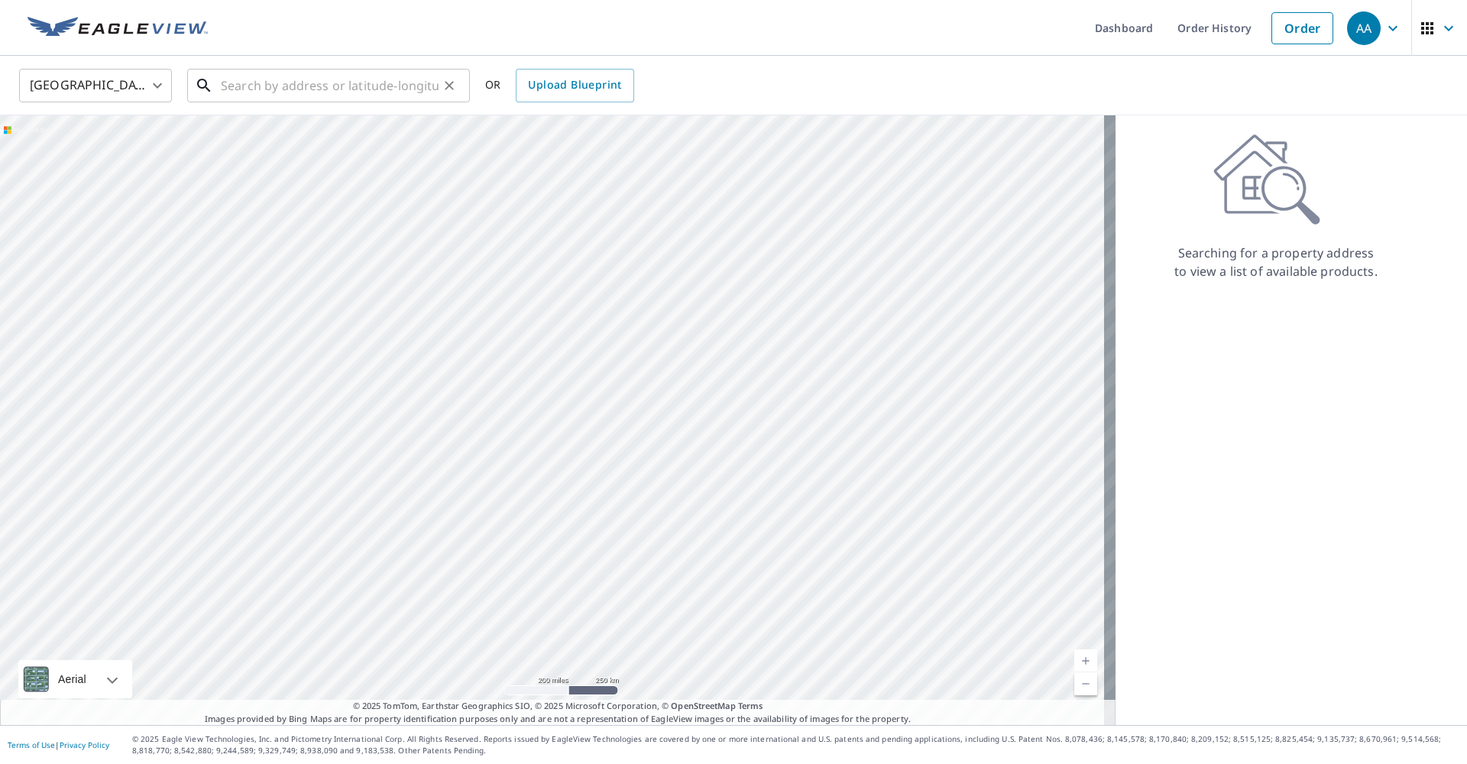
click at [336, 89] on input "text" at bounding box center [330, 85] width 218 height 43
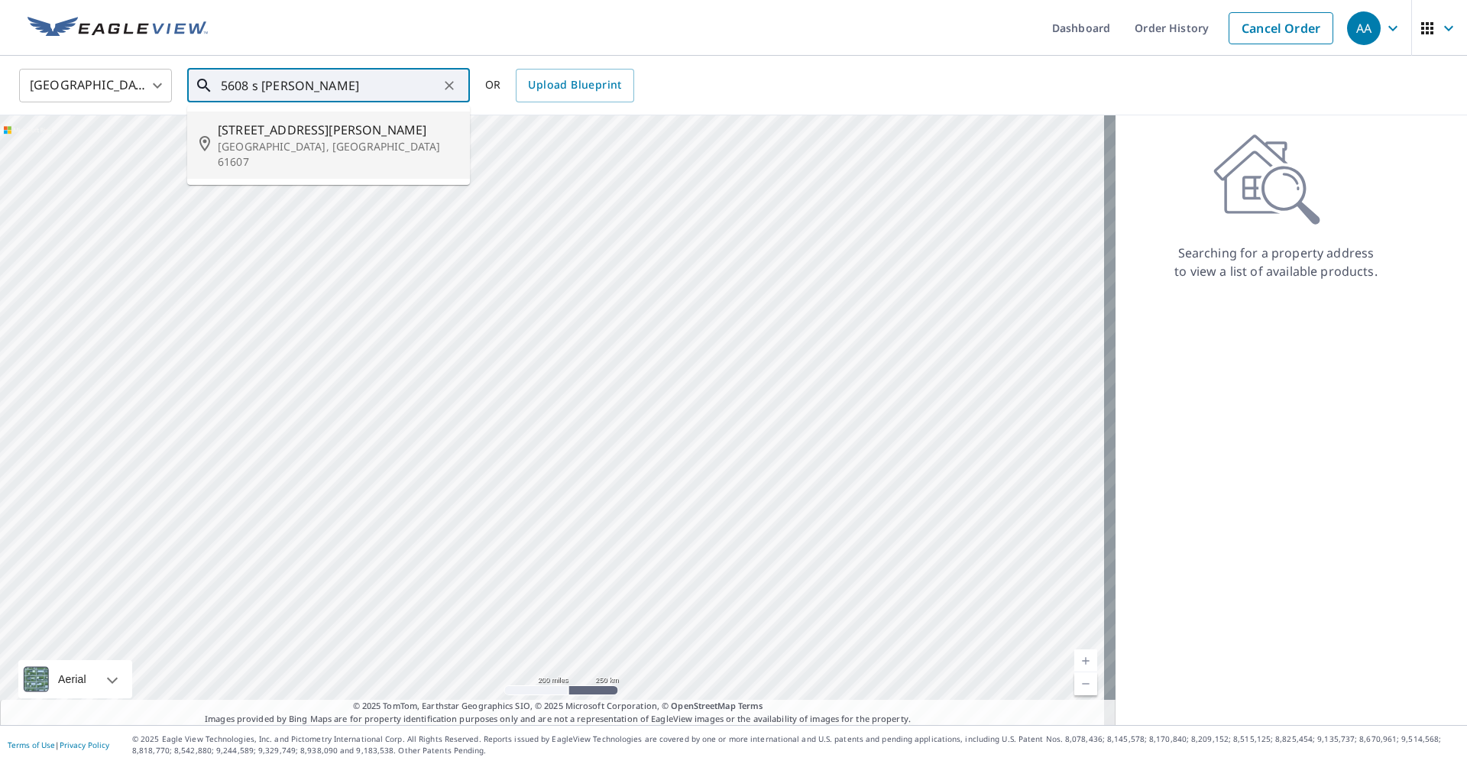
click at [297, 139] on p "[GEOGRAPHIC_DATA], [GEOGRAPHIC_DATA] 61607" at bounding box center [338, 154] width 240 height 31
type input "[STREET_ADDRESS][PERSON_NAME]"
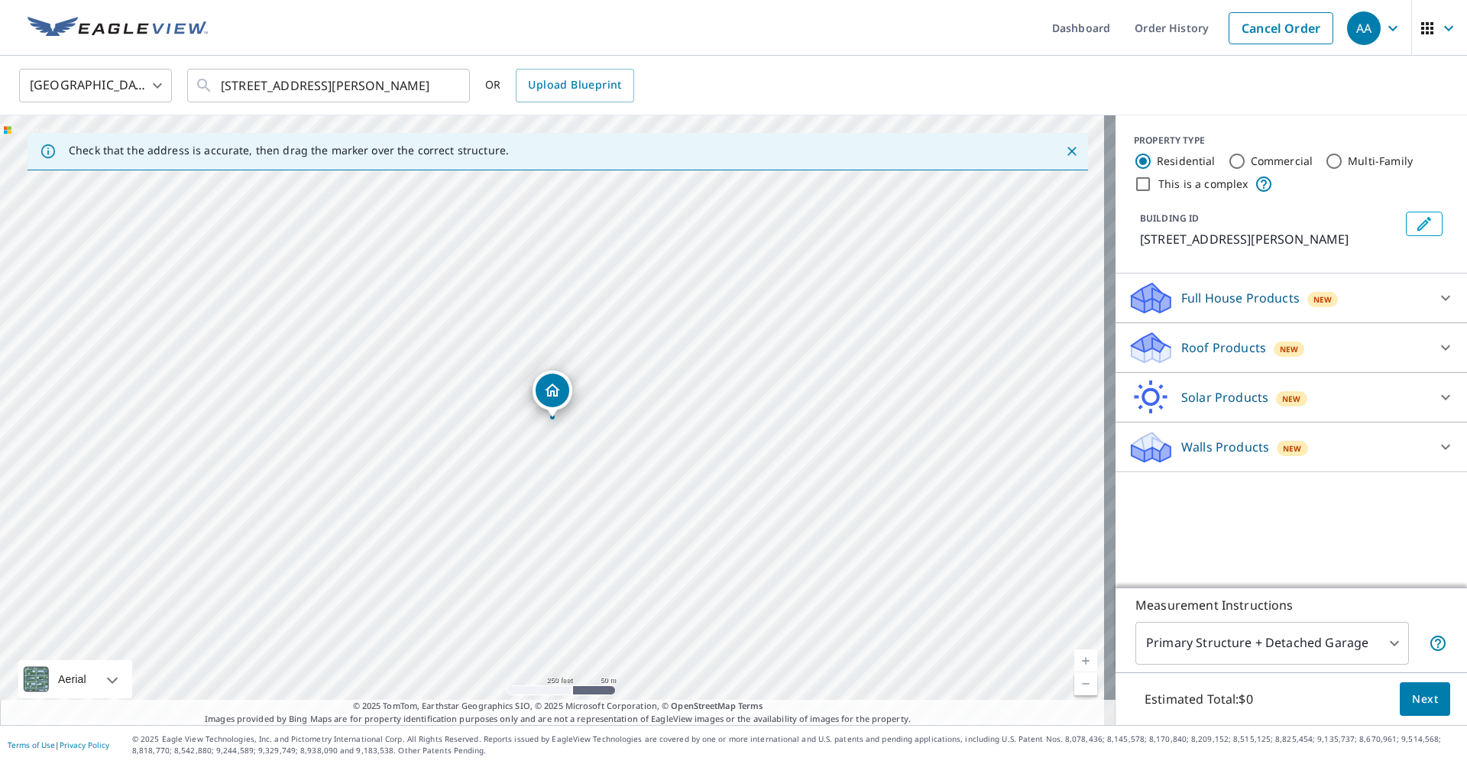
click at [1223, 456] on p "Walls Products" at bounding box center [1226, 447] width 88 height 18
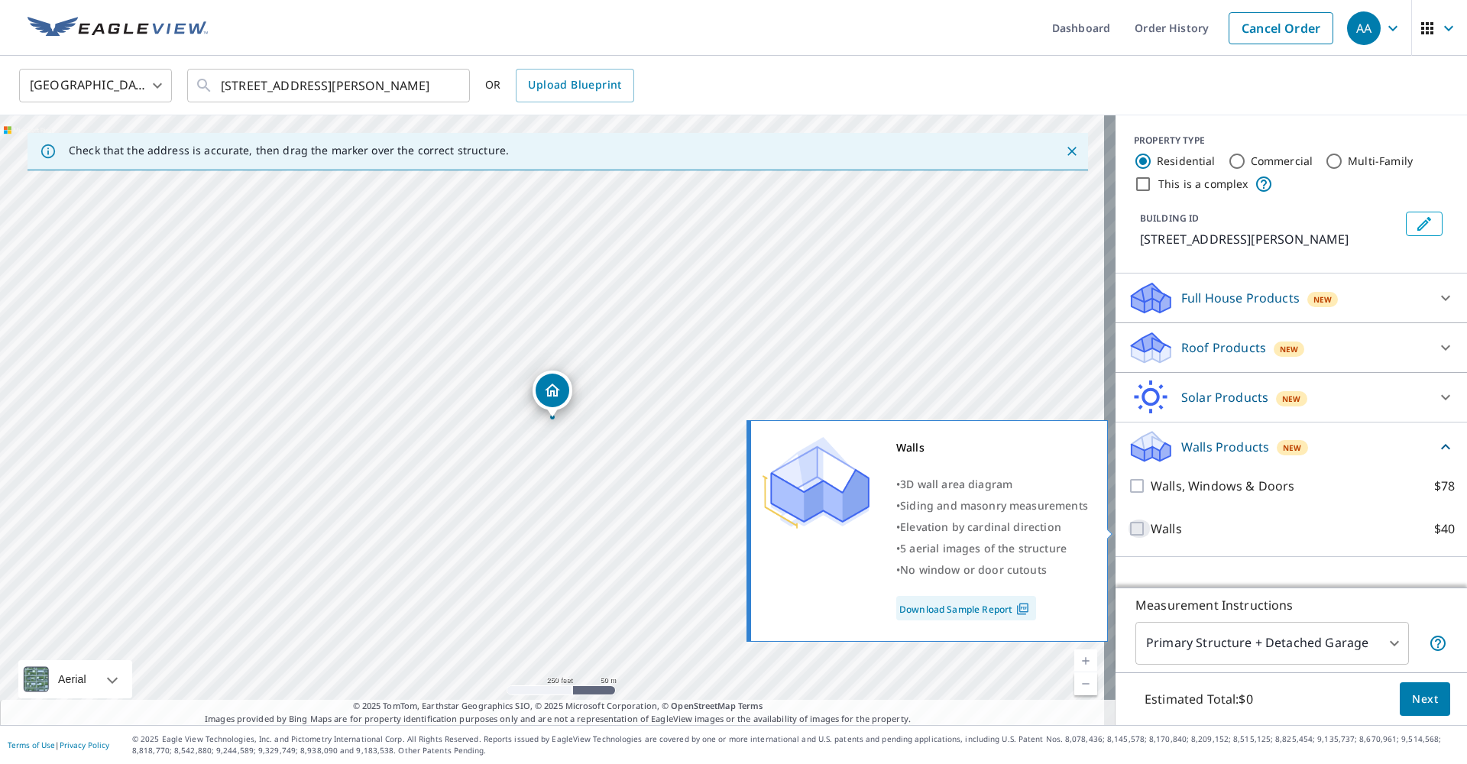
click at [1136, 530] on input "Walls $40" at bounding box center [1139, 529] width 23 height 18
checkbox input "true"
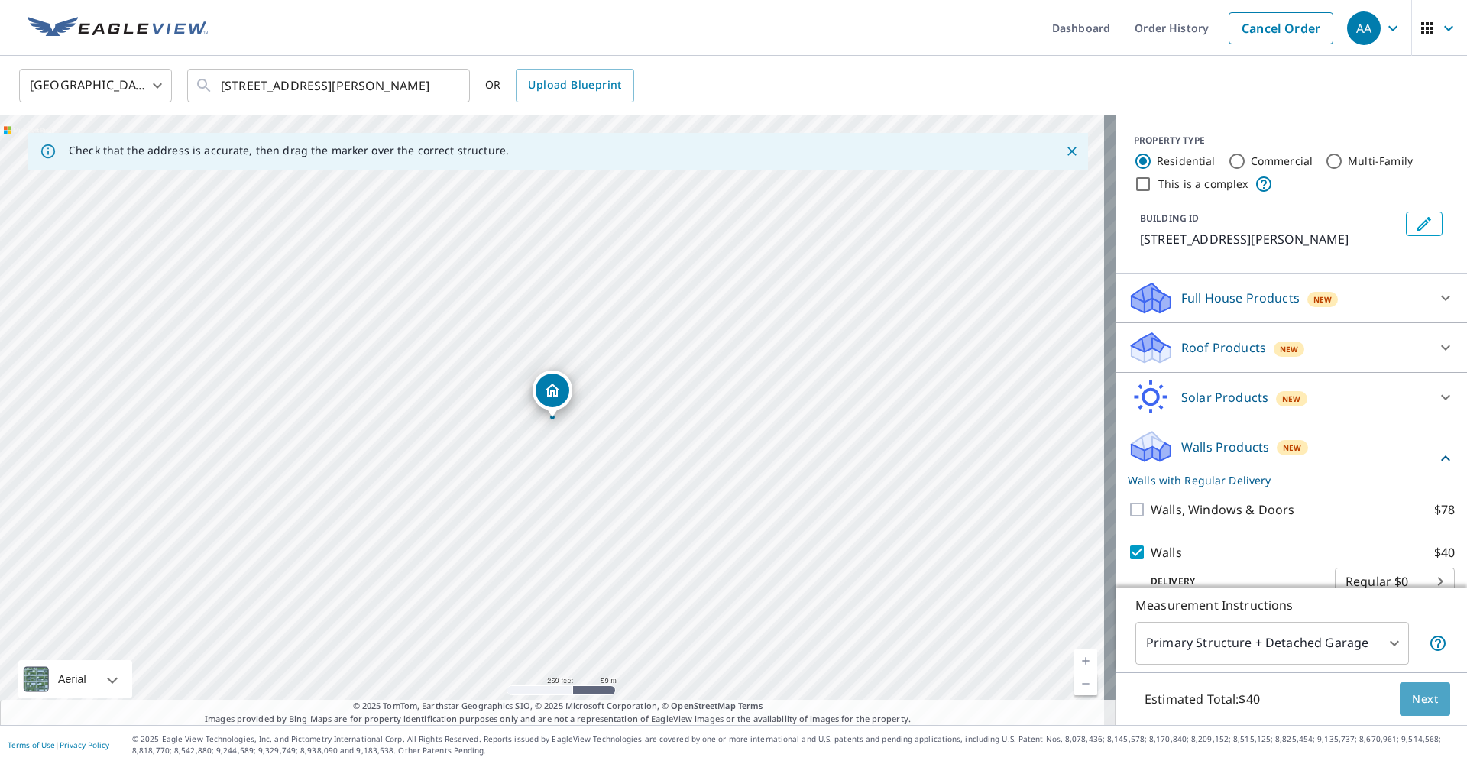
click at [1432, 698] on button "Next" at bounding box center [1425, 700] width 50 height 34
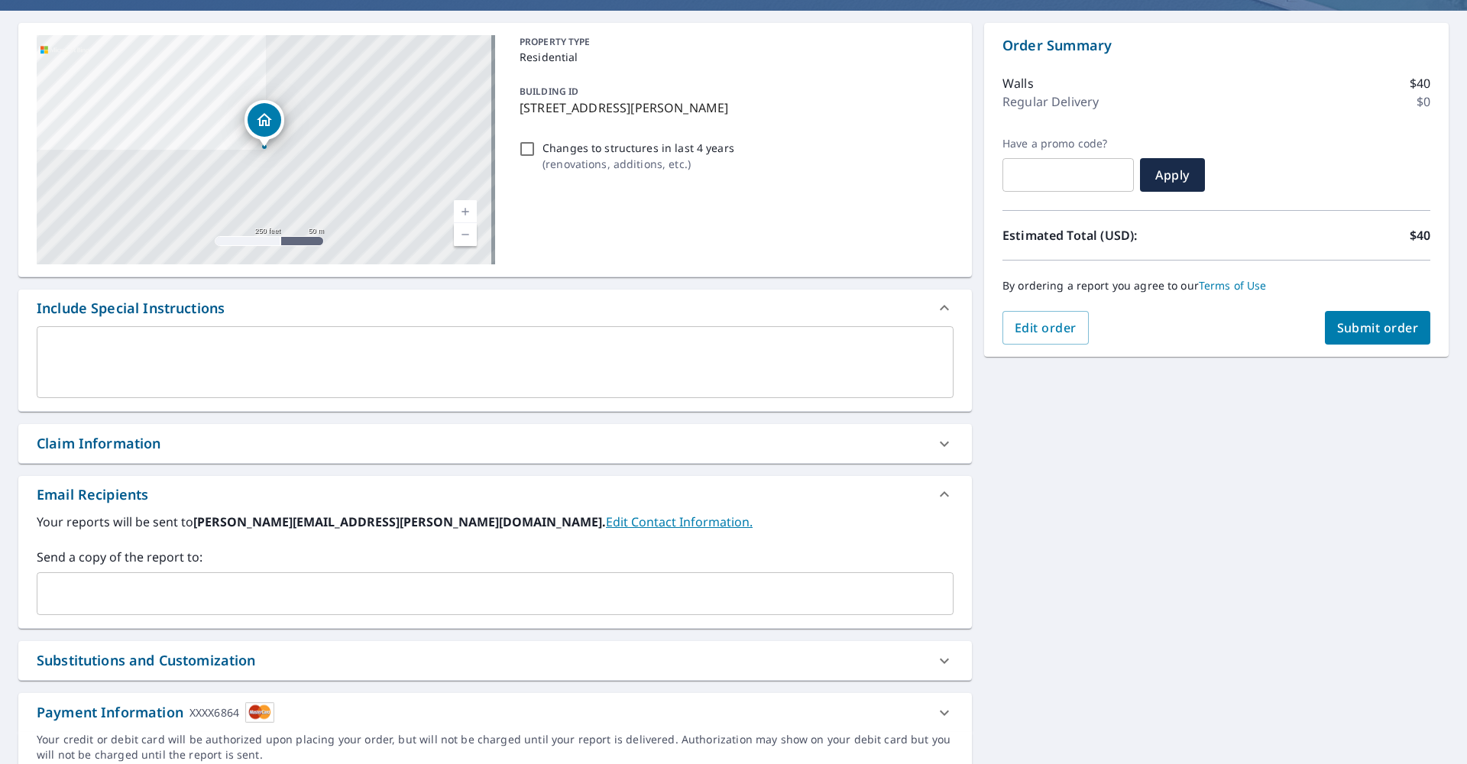
scroll to position [193, 0]
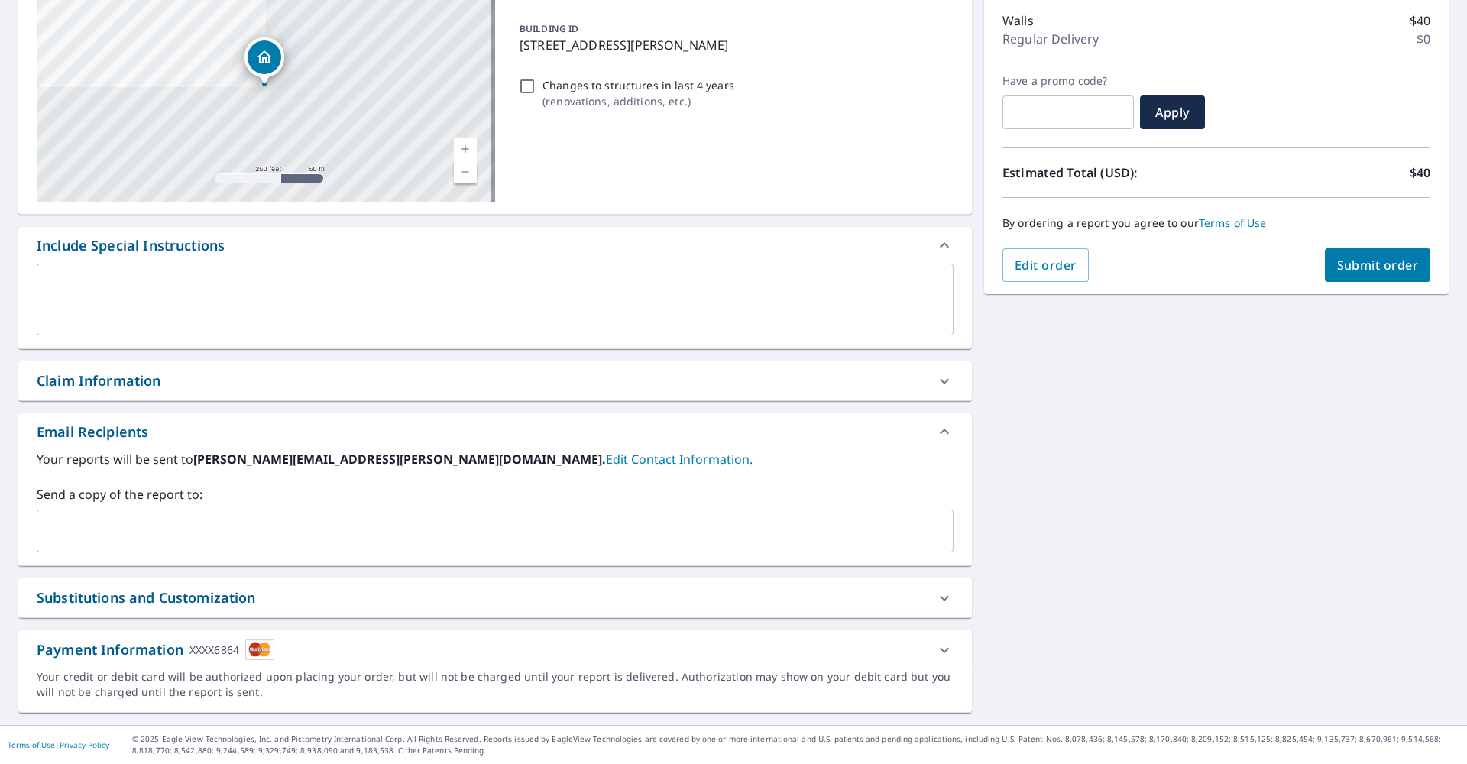
click at [1338, 270] on span "Submit order" at bounding box center [1379, 265] width 82 height 17
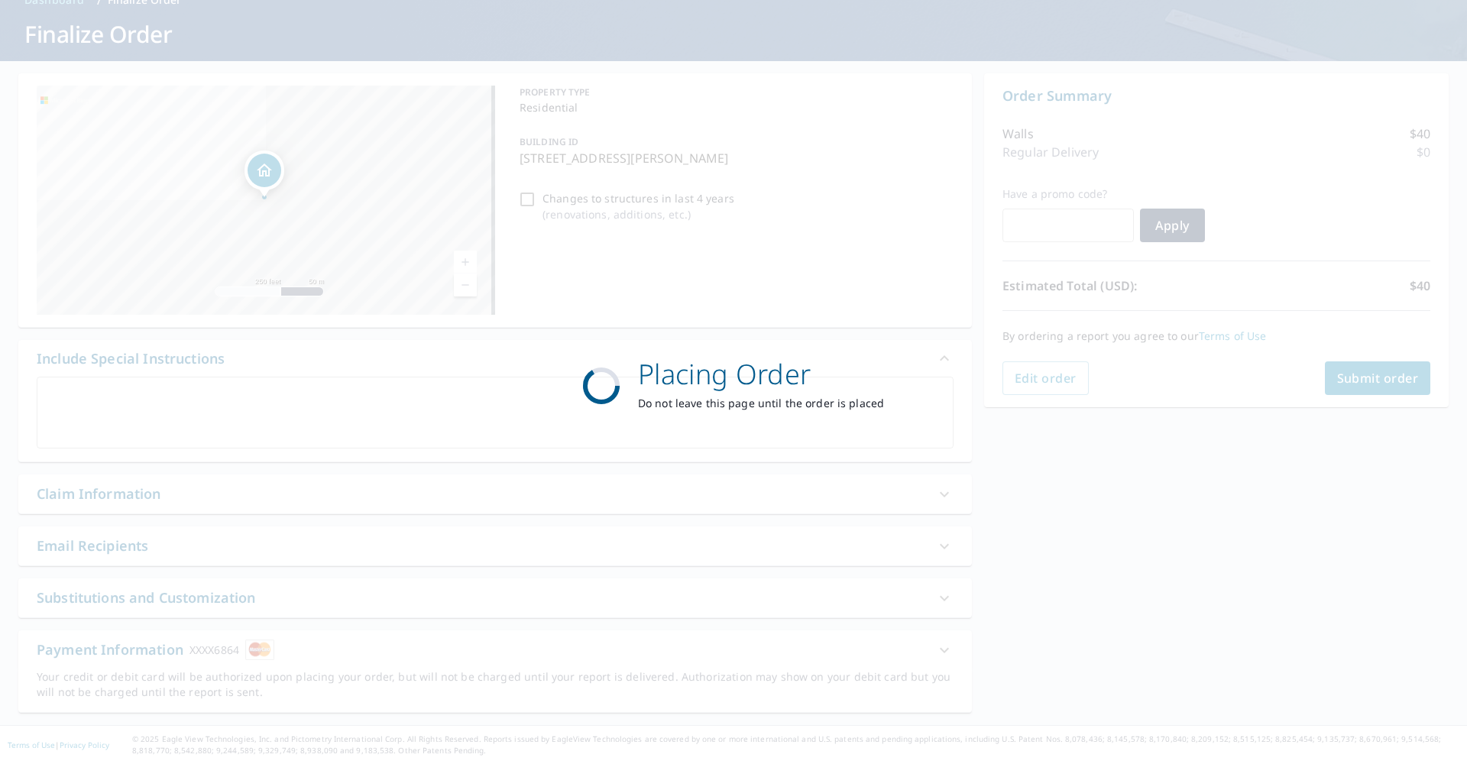
scroll to position [80, 0]
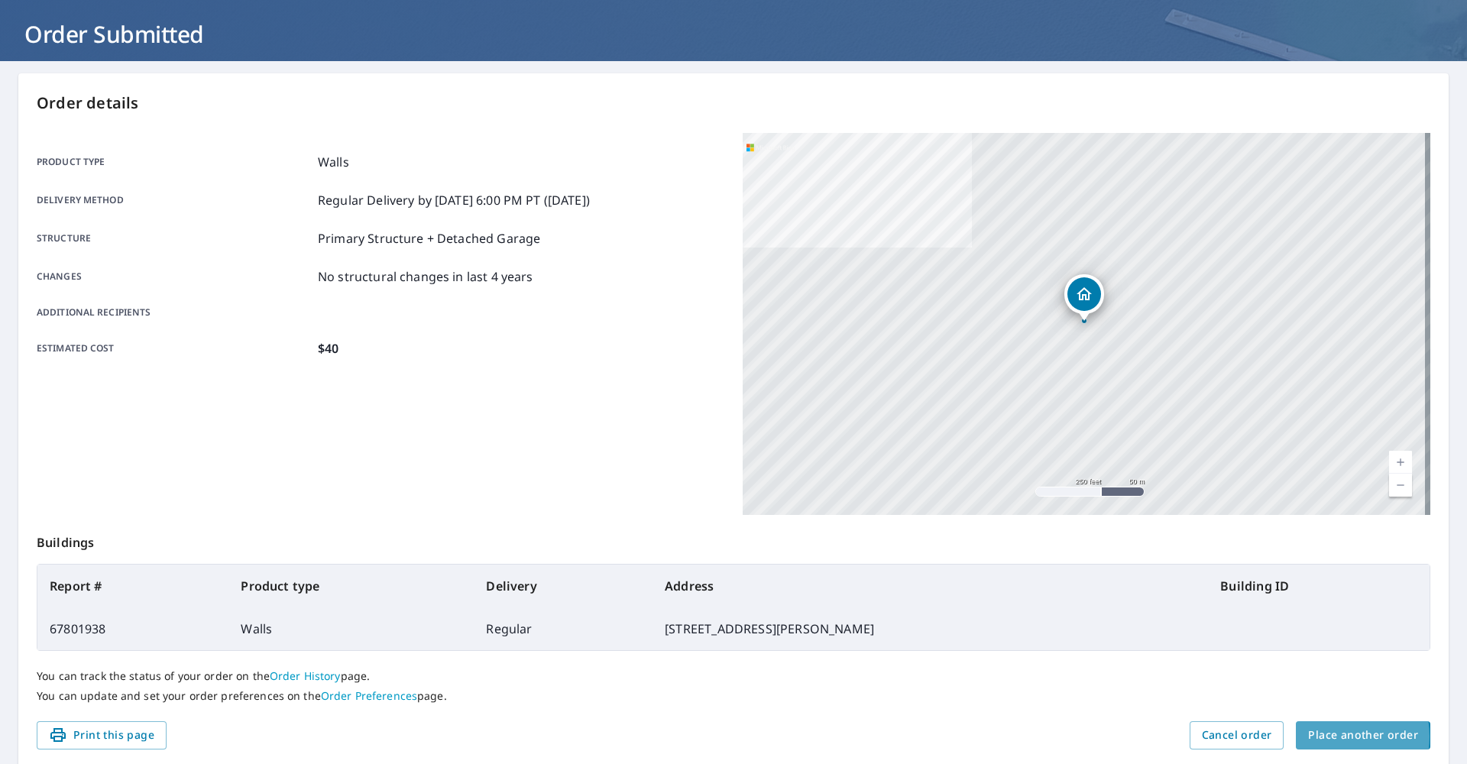
click at [1324, 737] on span "Place another order" at bounding box center [1363, 735] width 110 height 19
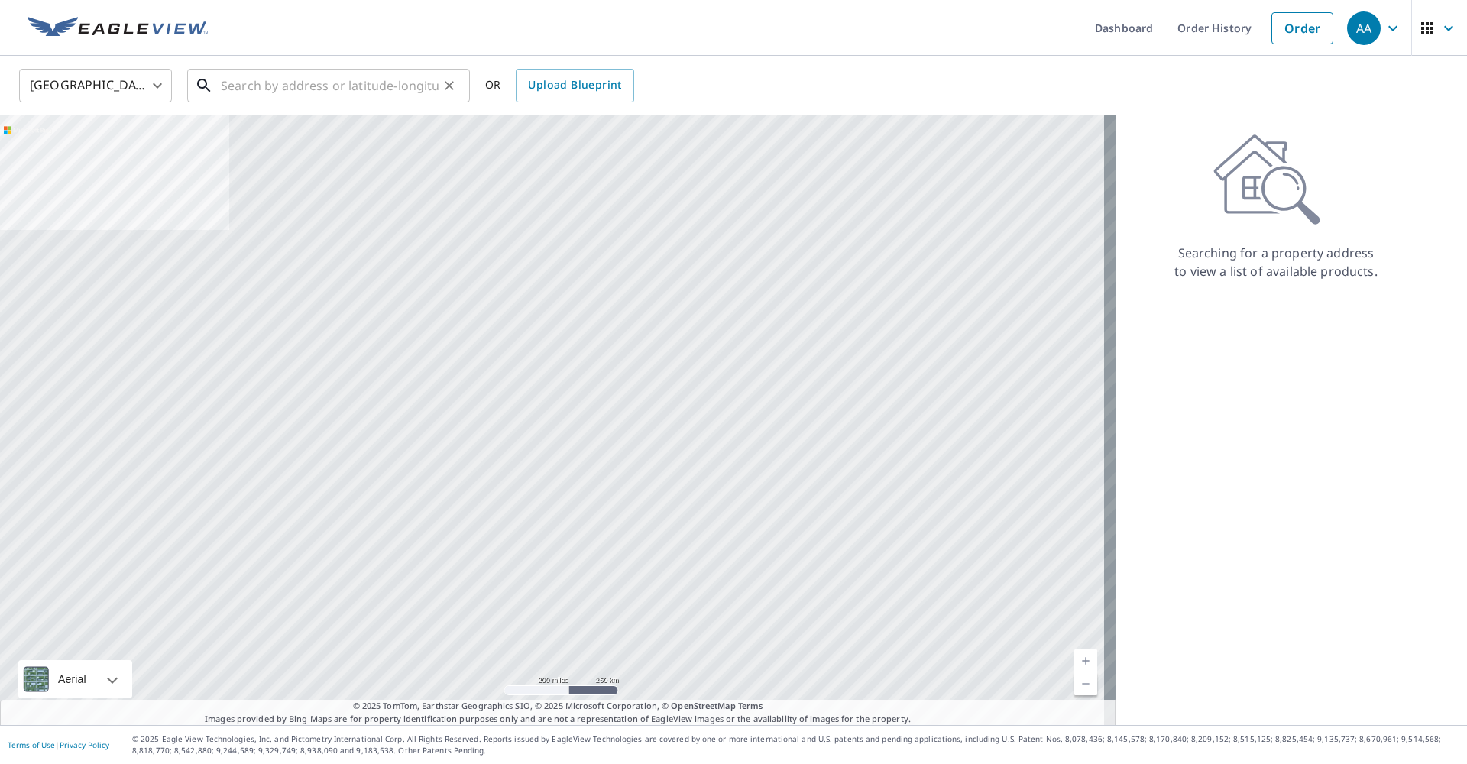
click at [382, 89] on input "text" at bounding box center [330, 85] width 218 height 43
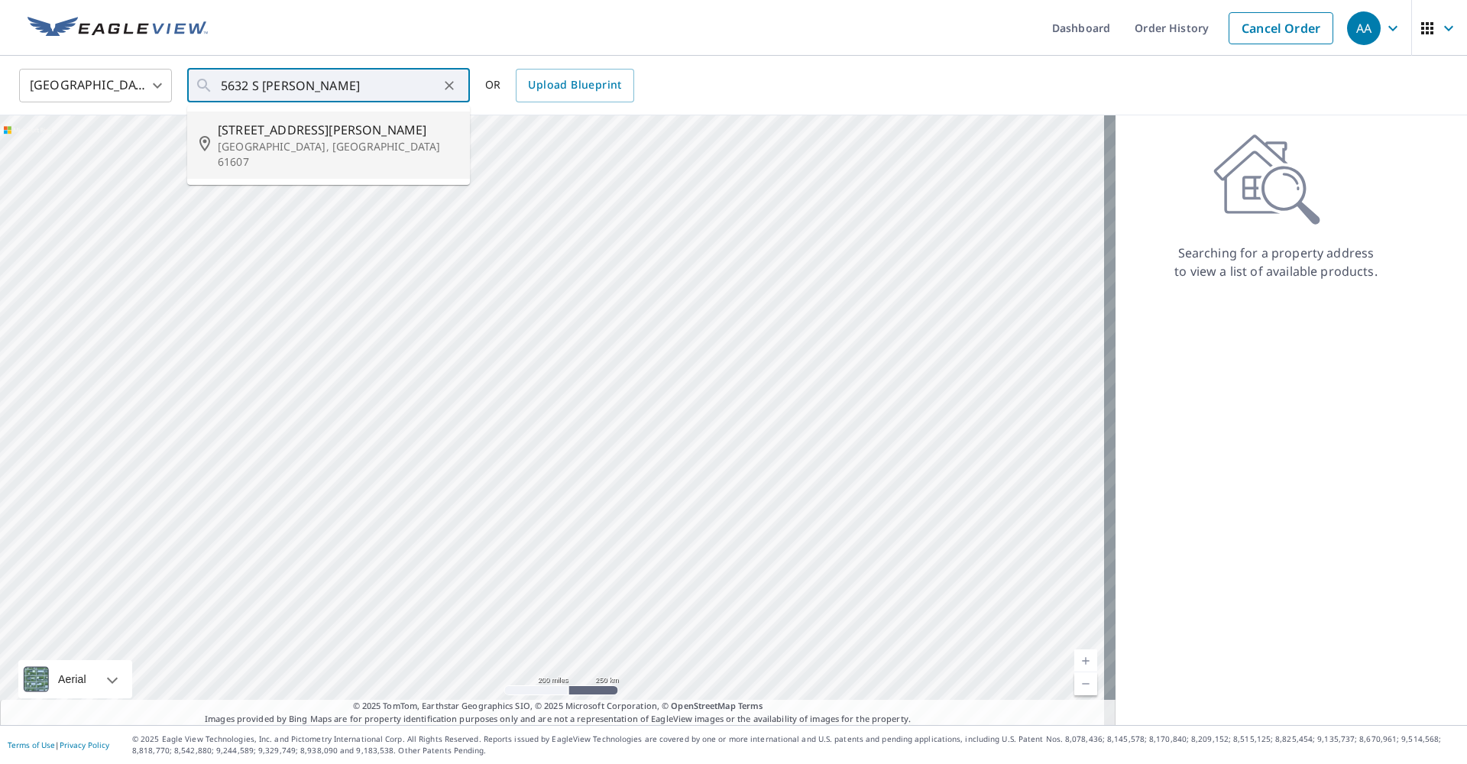
type input "[STREET_ADDRESS][PERSON_NAME]"
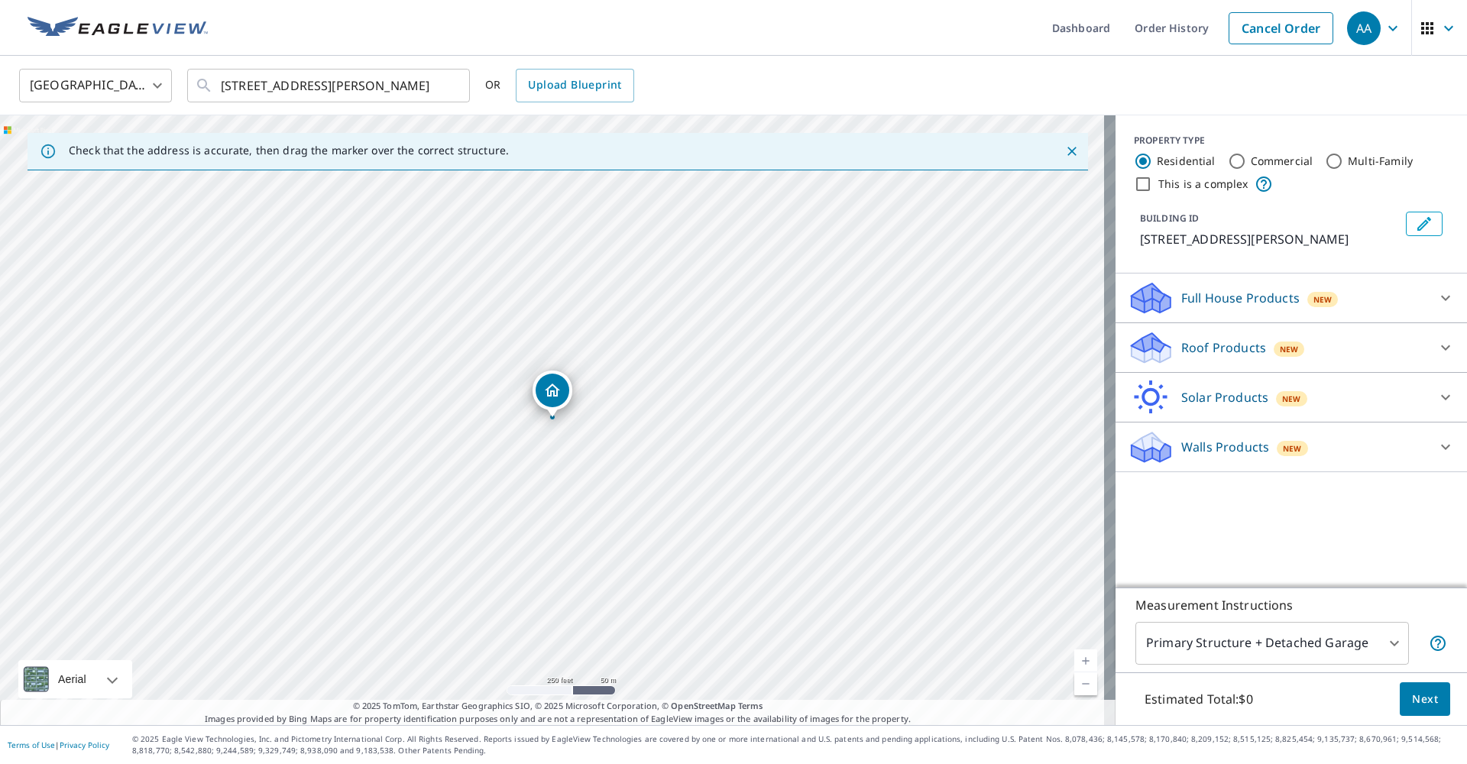
click at [1205, 456] on div "Walls Products New" at bounding box center [1278, 448] width 300 height 36
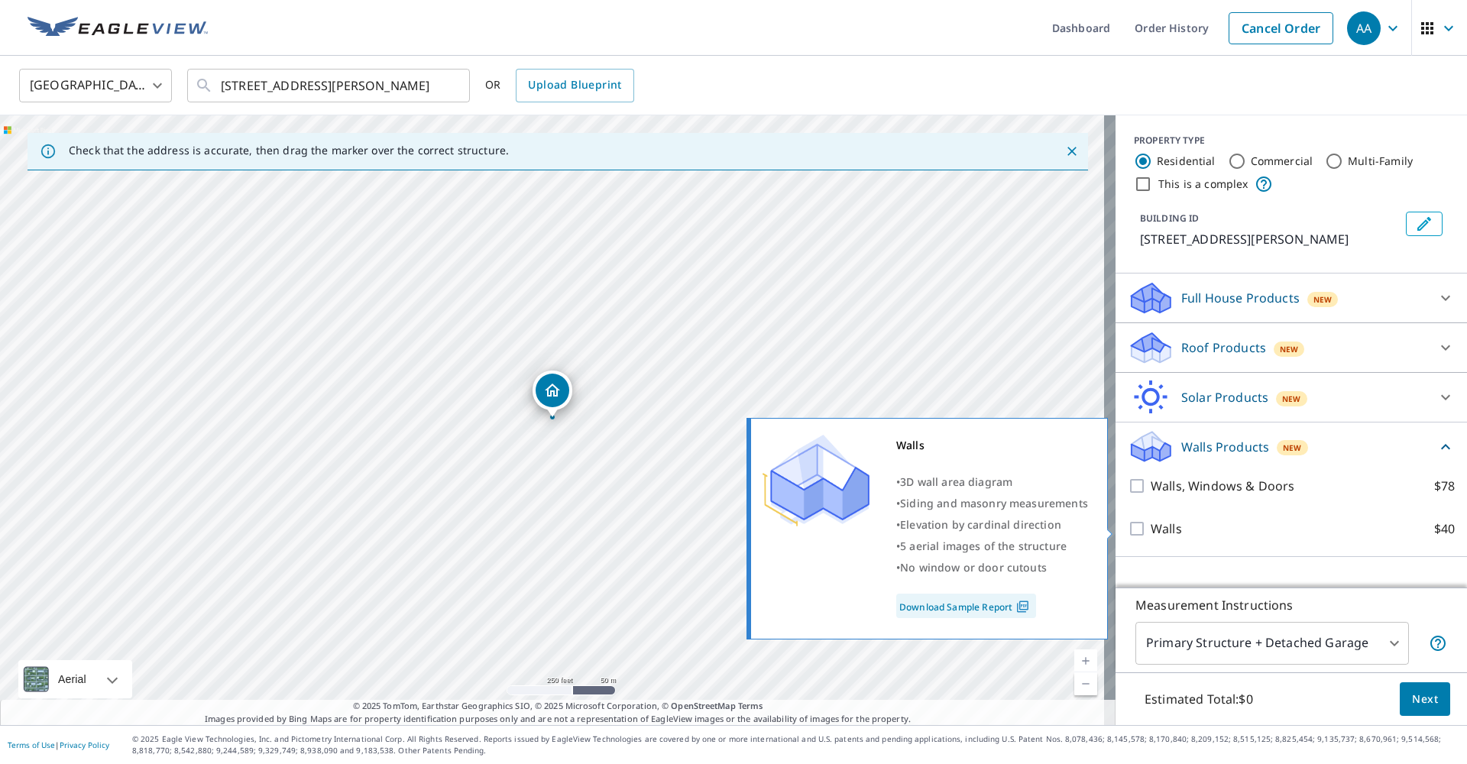
click at [1133, 524] on input "Walls $40" at bounding box center [1139, 529] width 23 height 18
checkbox input "true"
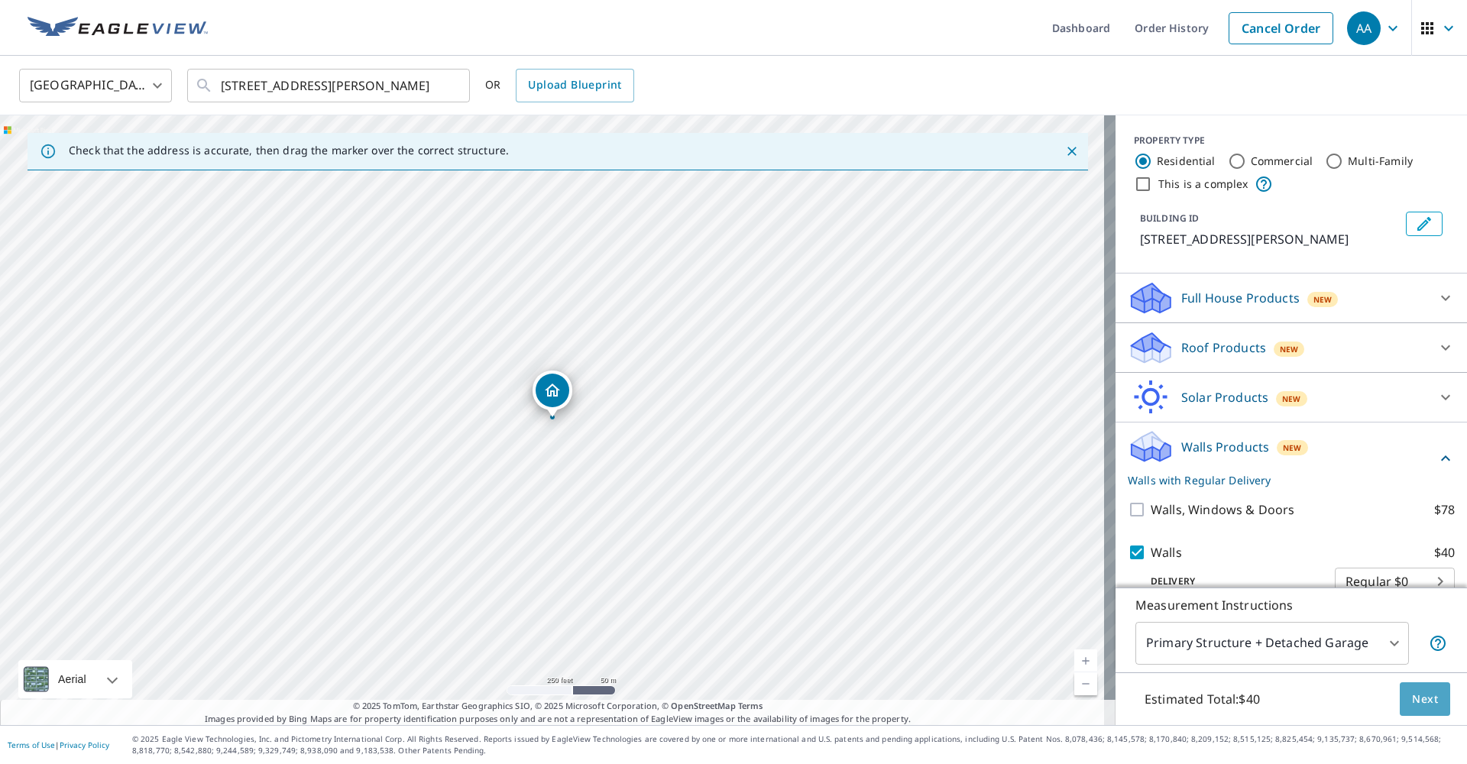
click at [1428, 699] on button "Next" at bounding box center [1425, 700] width 50 height 34
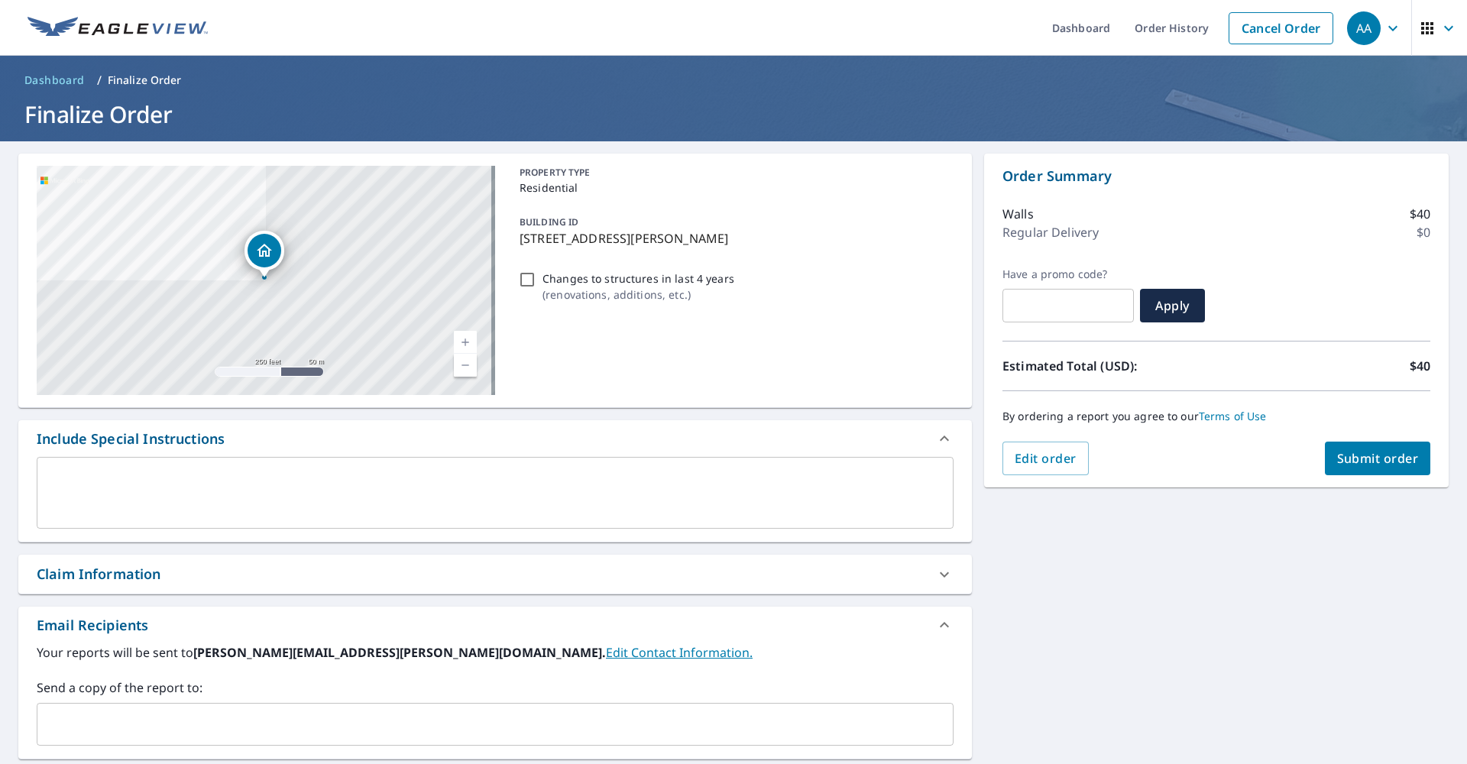
click at [1385, 456] on span "Submit order" at bounding box center [1379, 458] width 82 height 17
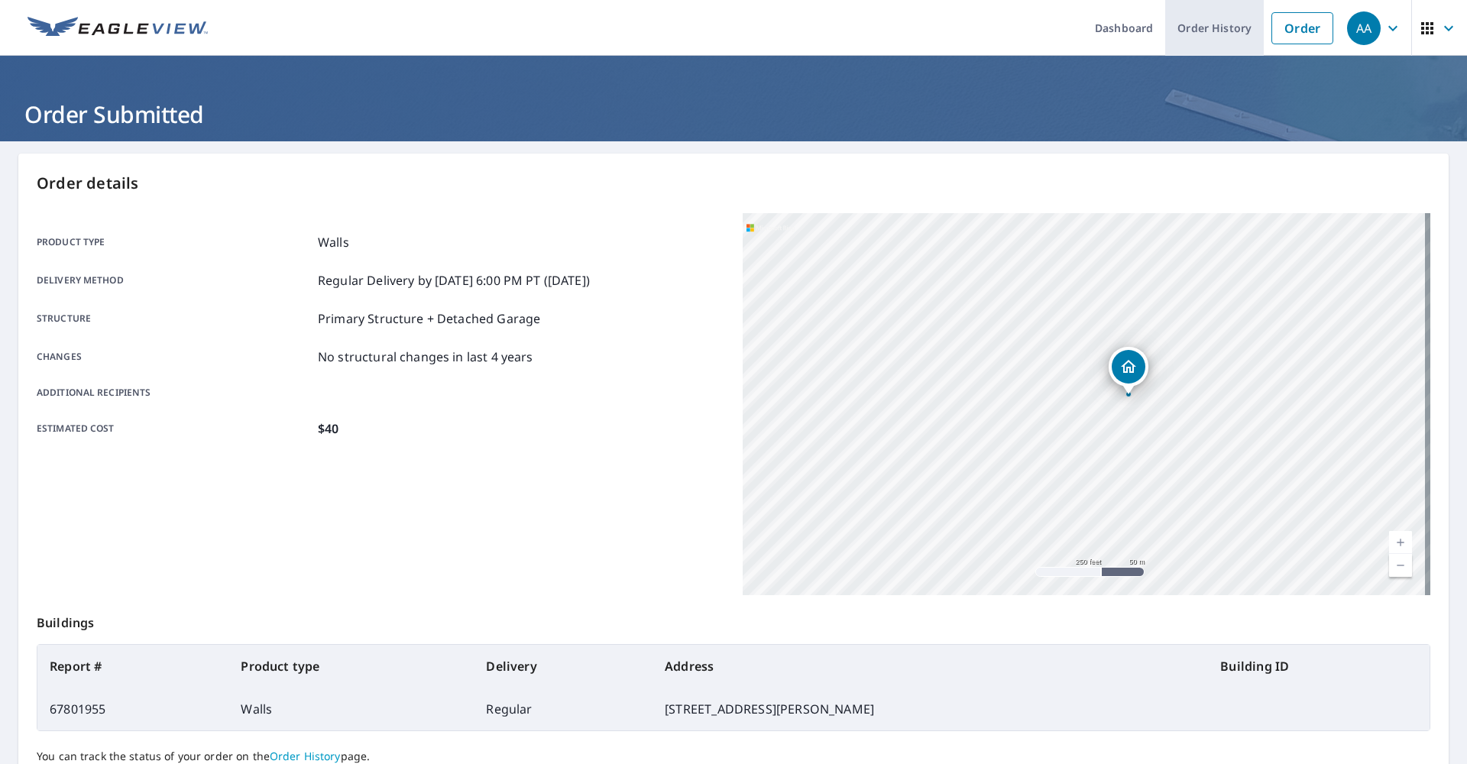
click at [1227, 39] on link "Order History" at bounding box center [1215, 28] width 99 height 56
